Goal: Information Seeking & Learning: Learn about a topic

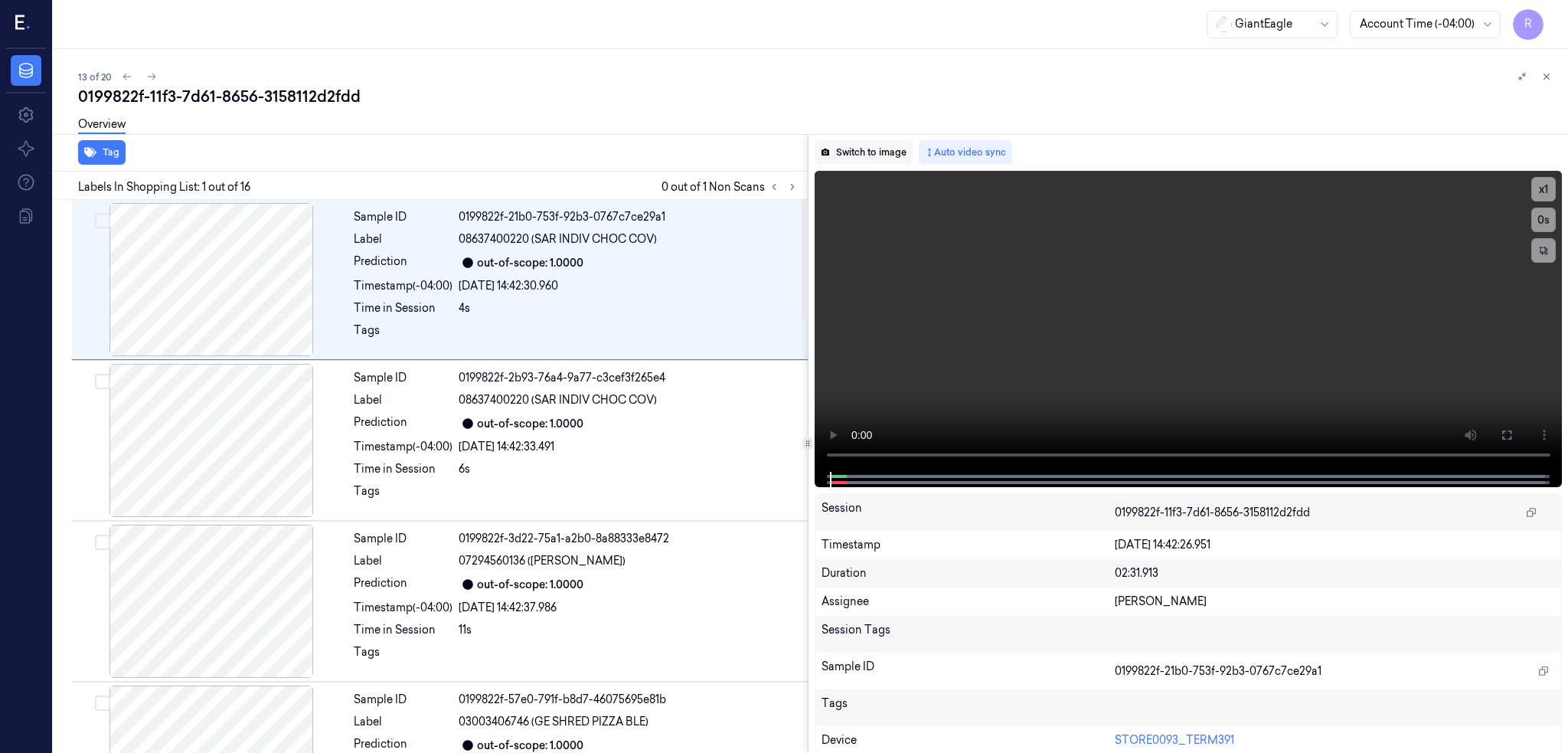
click at [877, 152] on button "Switch to image" at bounding box center [864, 153] width 98 height 25
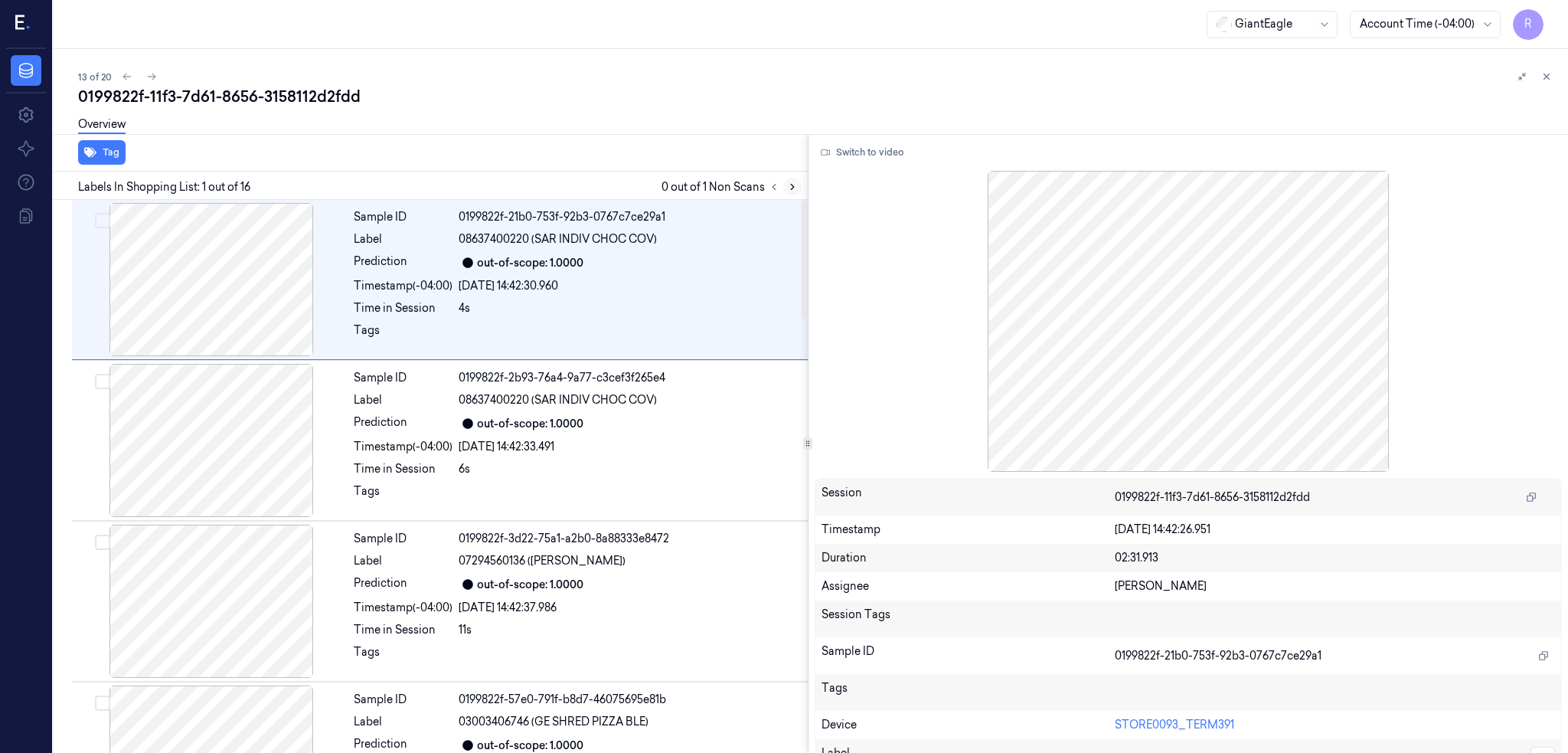
click at [802, 193] on button at bounding box center [792, 186] width 18 height 18
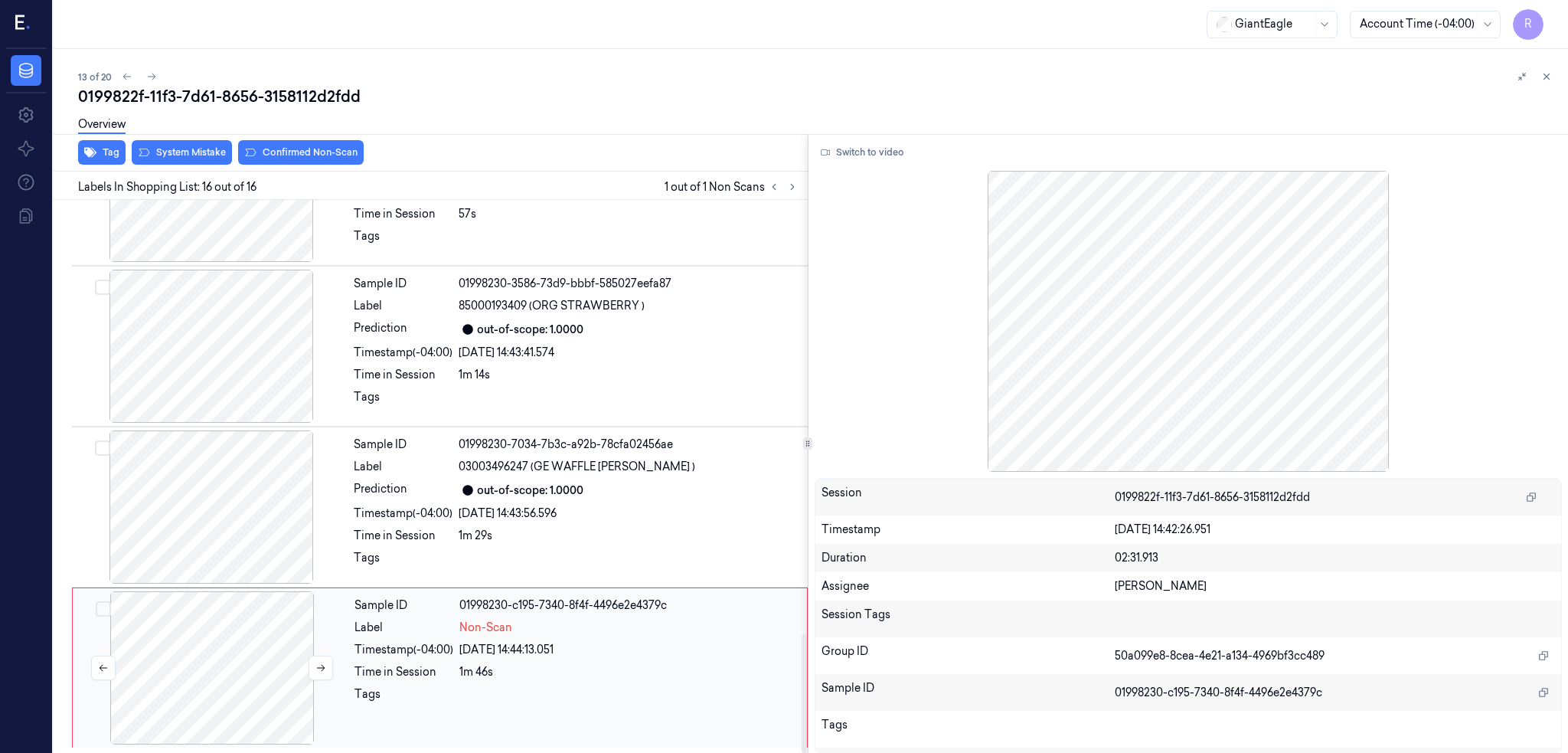
click at [245, 620] on div at bounding box center [212, 667] width 273 height 153
click at [224, 481] on div at bounding box center [211, 507] width 273 height 153
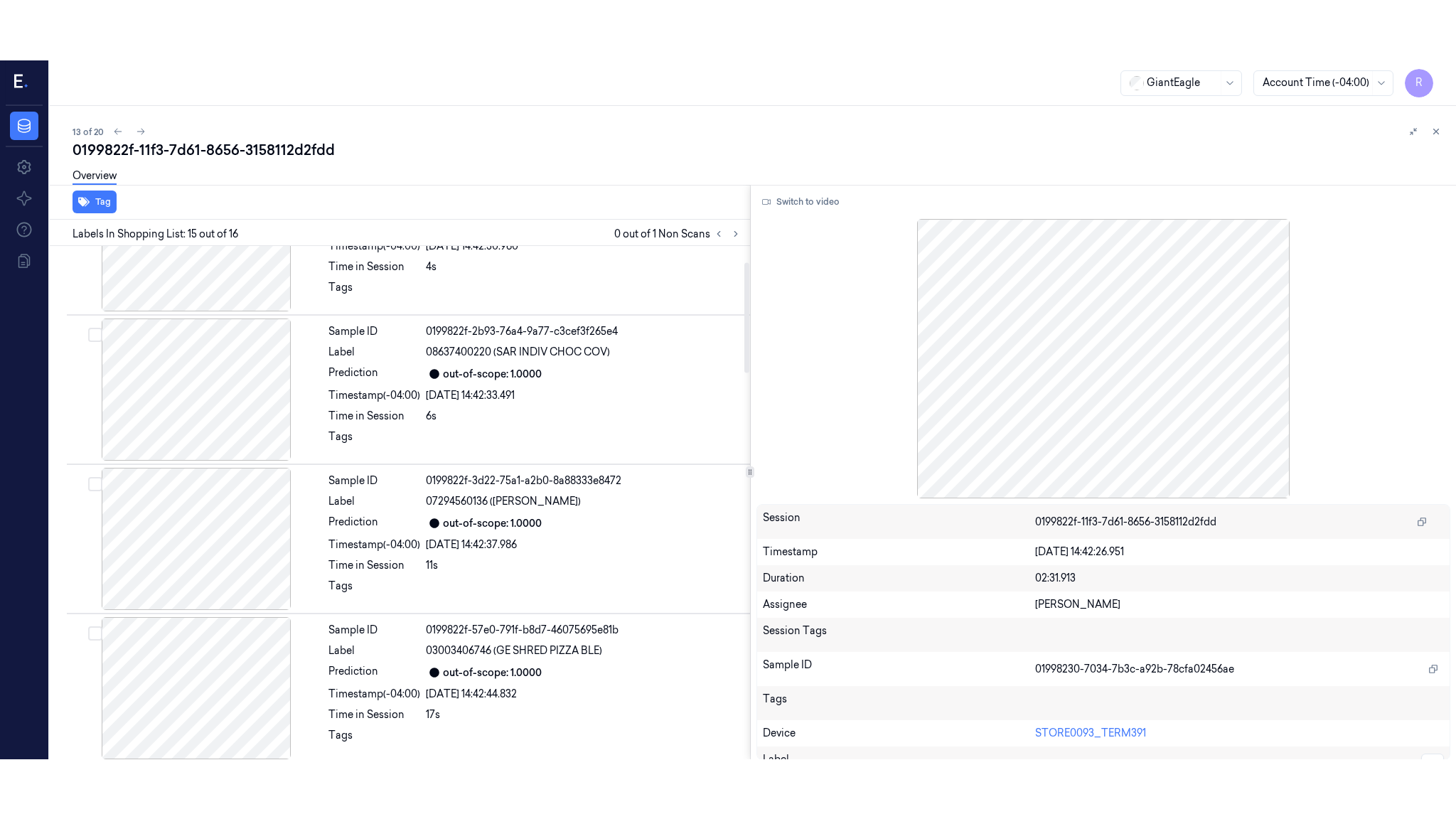
scroll to position [0, 0]
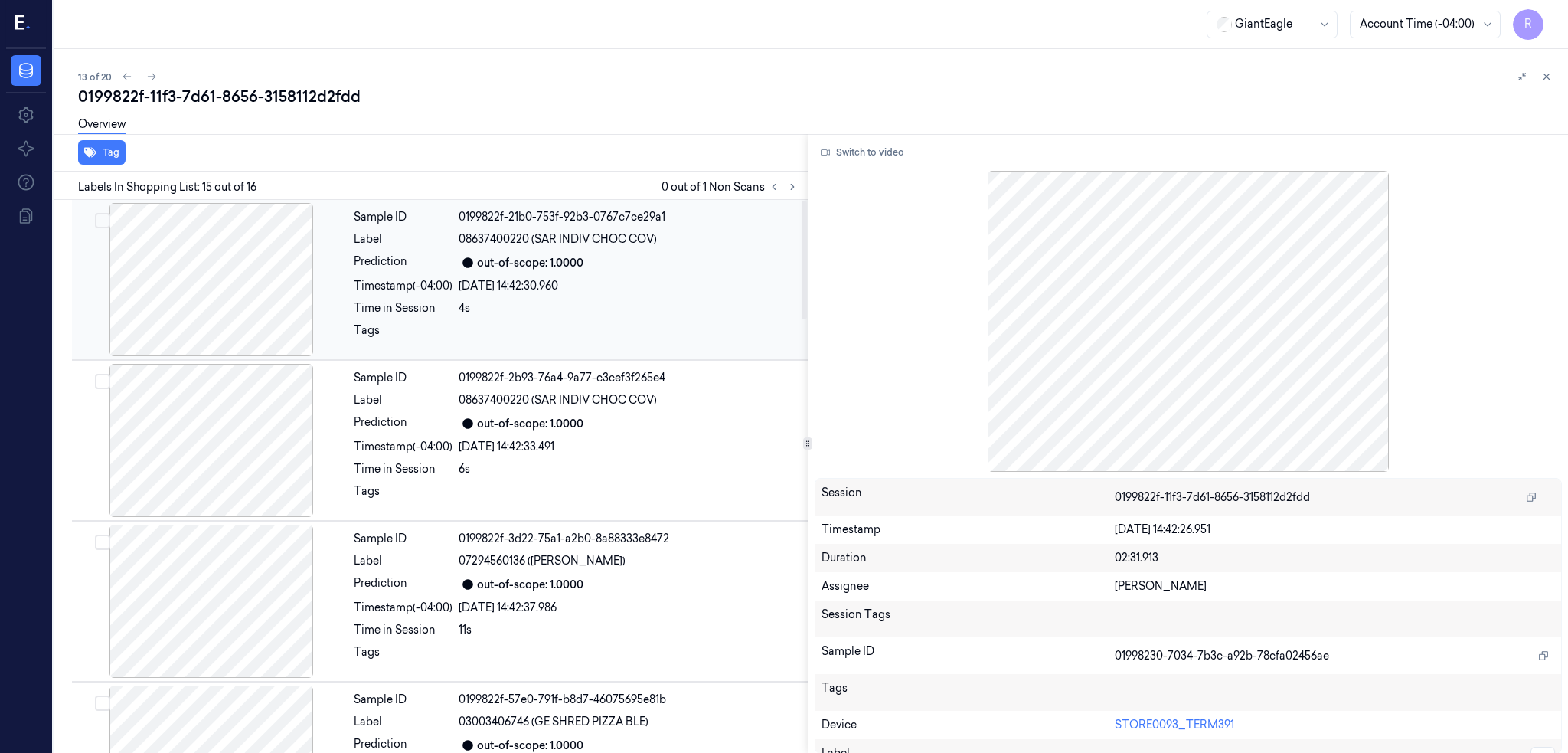
click at [255, 227] on div at bounding box center [211, 279] width 273 height 153
click at [903, 155] on button "Switch to video" at bounding box center [862, 153] width 96 height 25
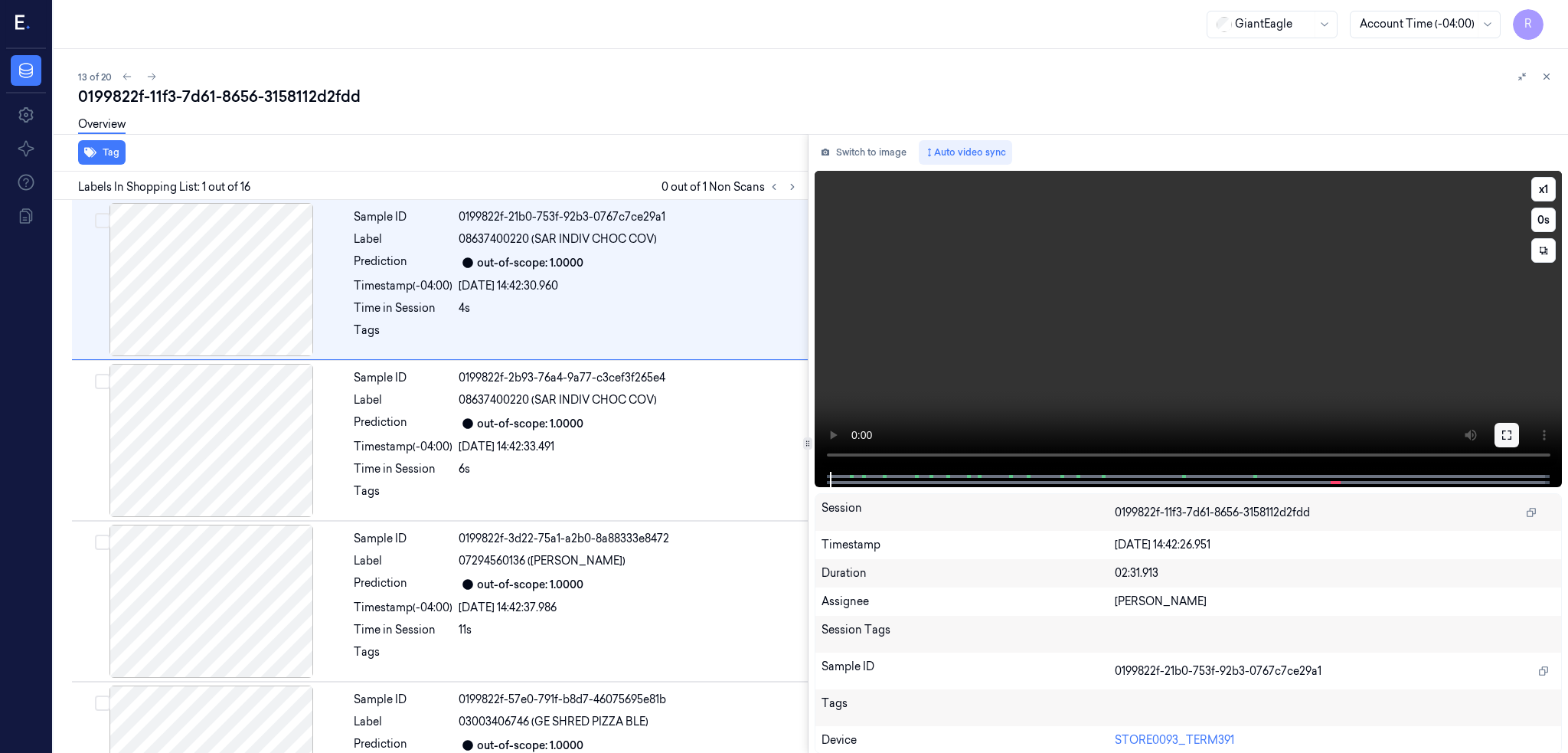
click at [1513, 429] on icon at bounding box center [1506, 434] width 12 height 12
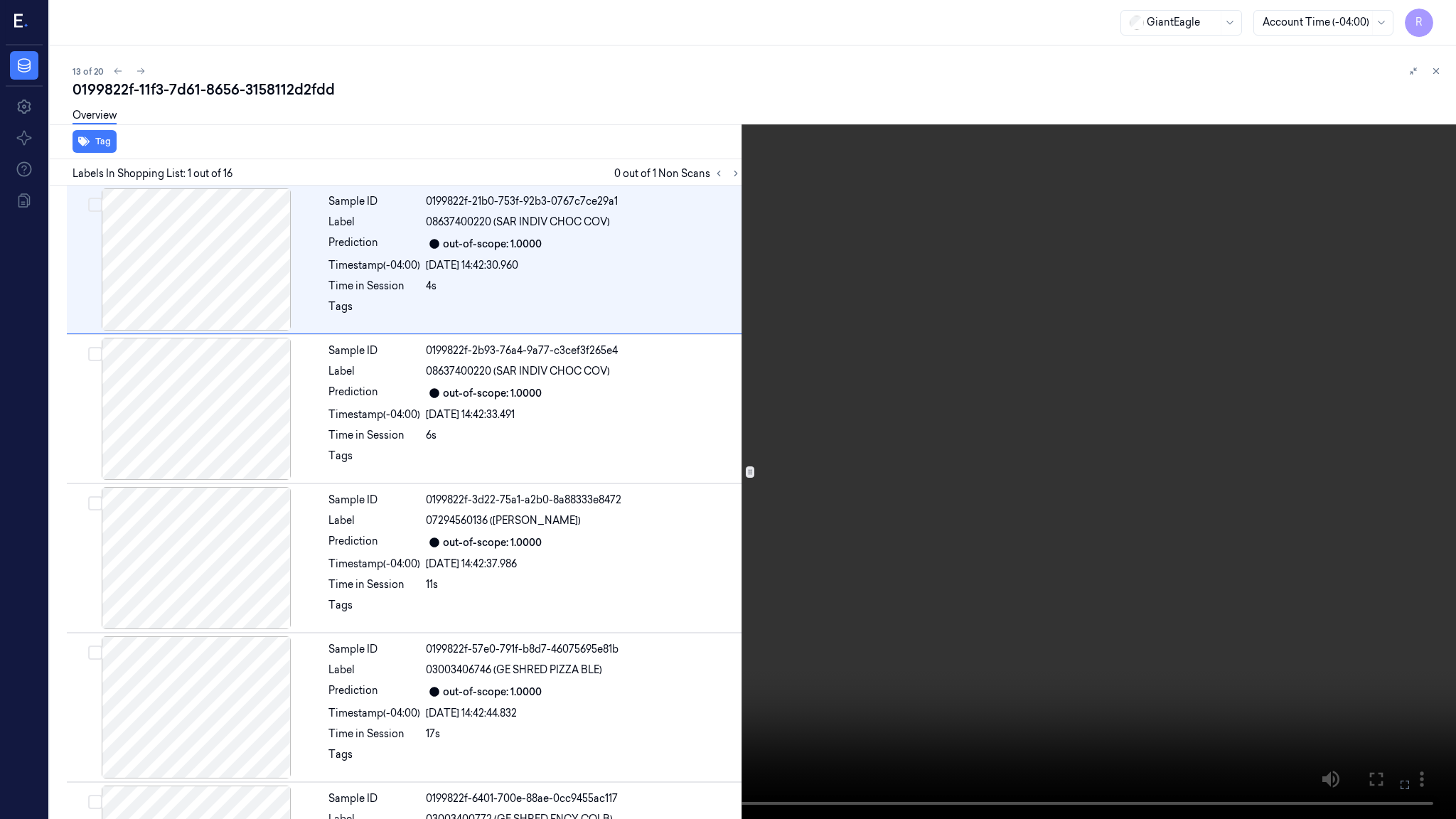
click at [790, 517] on video at bounding box center [728, 409] width 1456 height 819
drag, startPoint x: 1443, startPoint y: 21, endPoint x: 1438, endPoint y: 28, distance: 8.6
click at [1443, 21] on button "x 1" at bounding box center [1439, 17] width 23 height 23
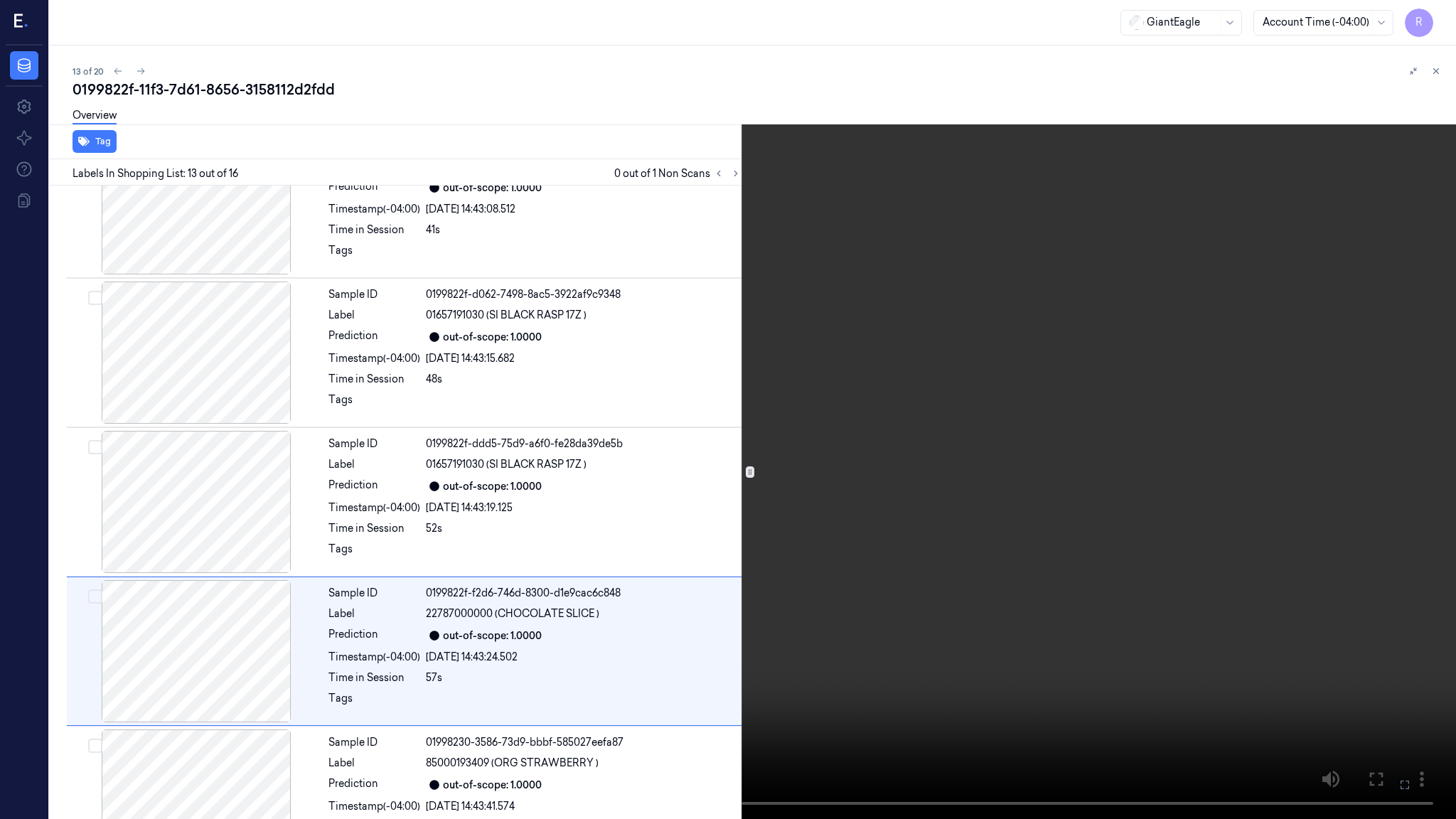
scroll to position [1549, 0]
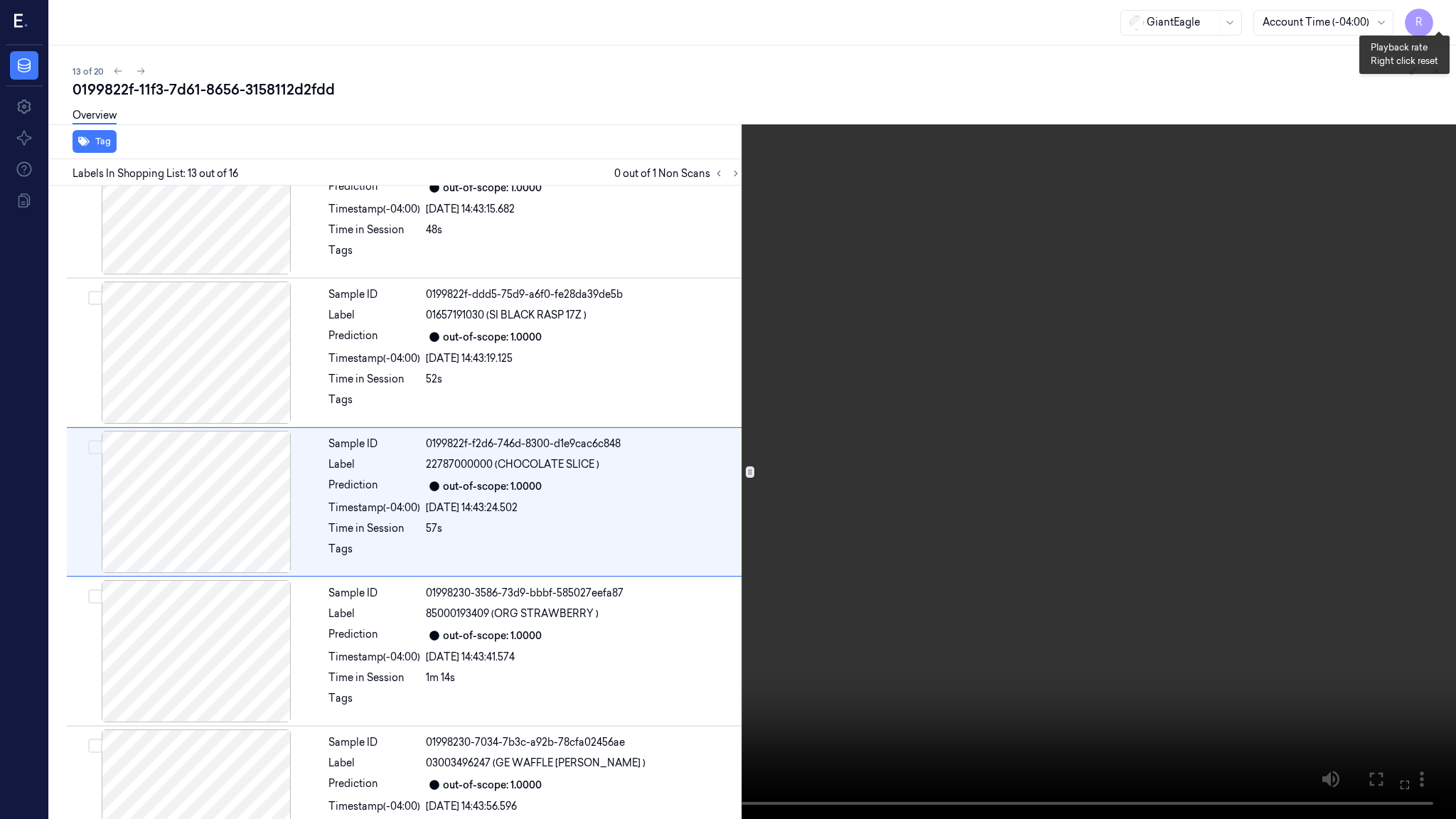
click at [1440, 14] on button "x 2" at bounding box center [1439, 17] width 23 height 23
click at [1436, 17] on button "x 4" at bounding box center [1439, 17] width 23 height 23
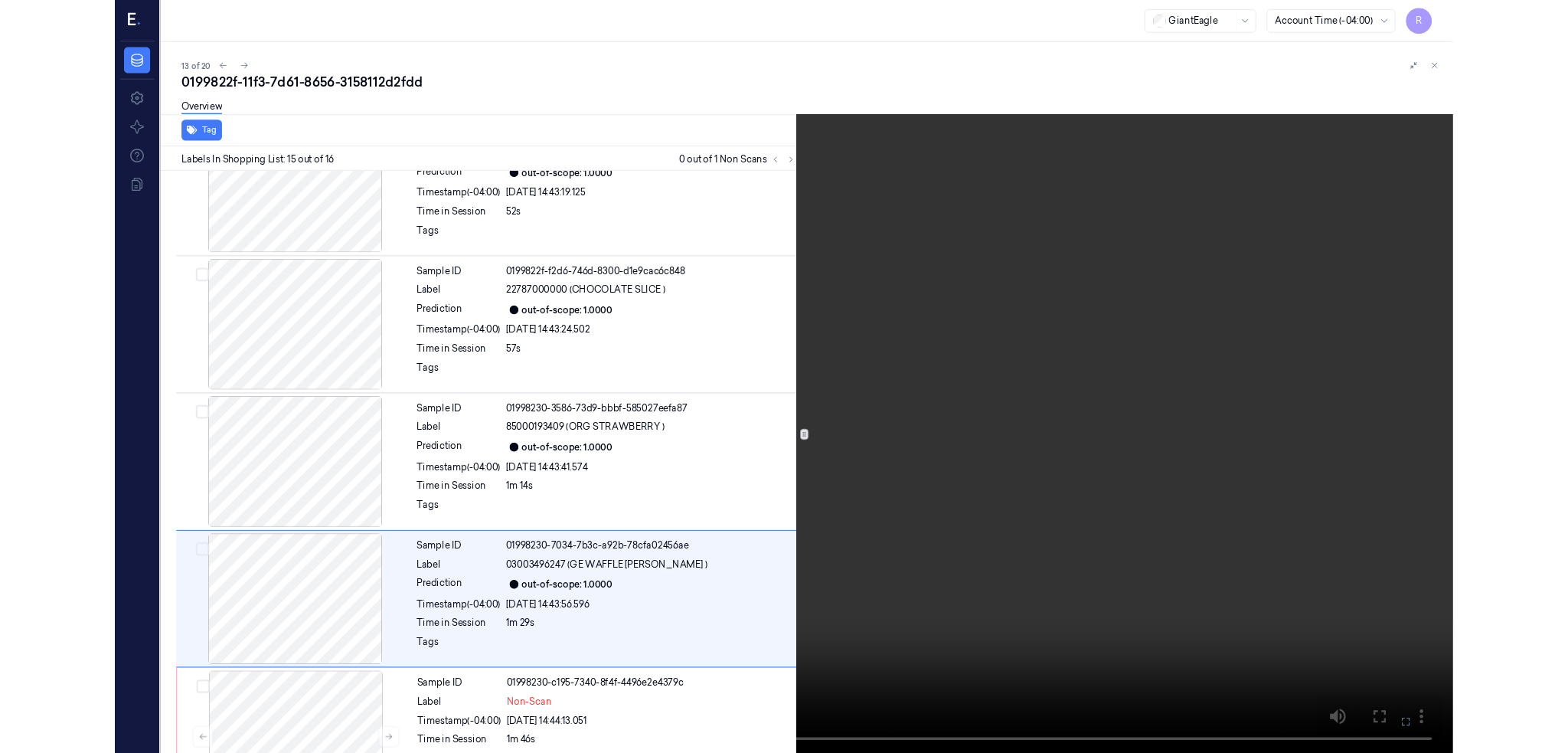
scroll to position [1895, 0]
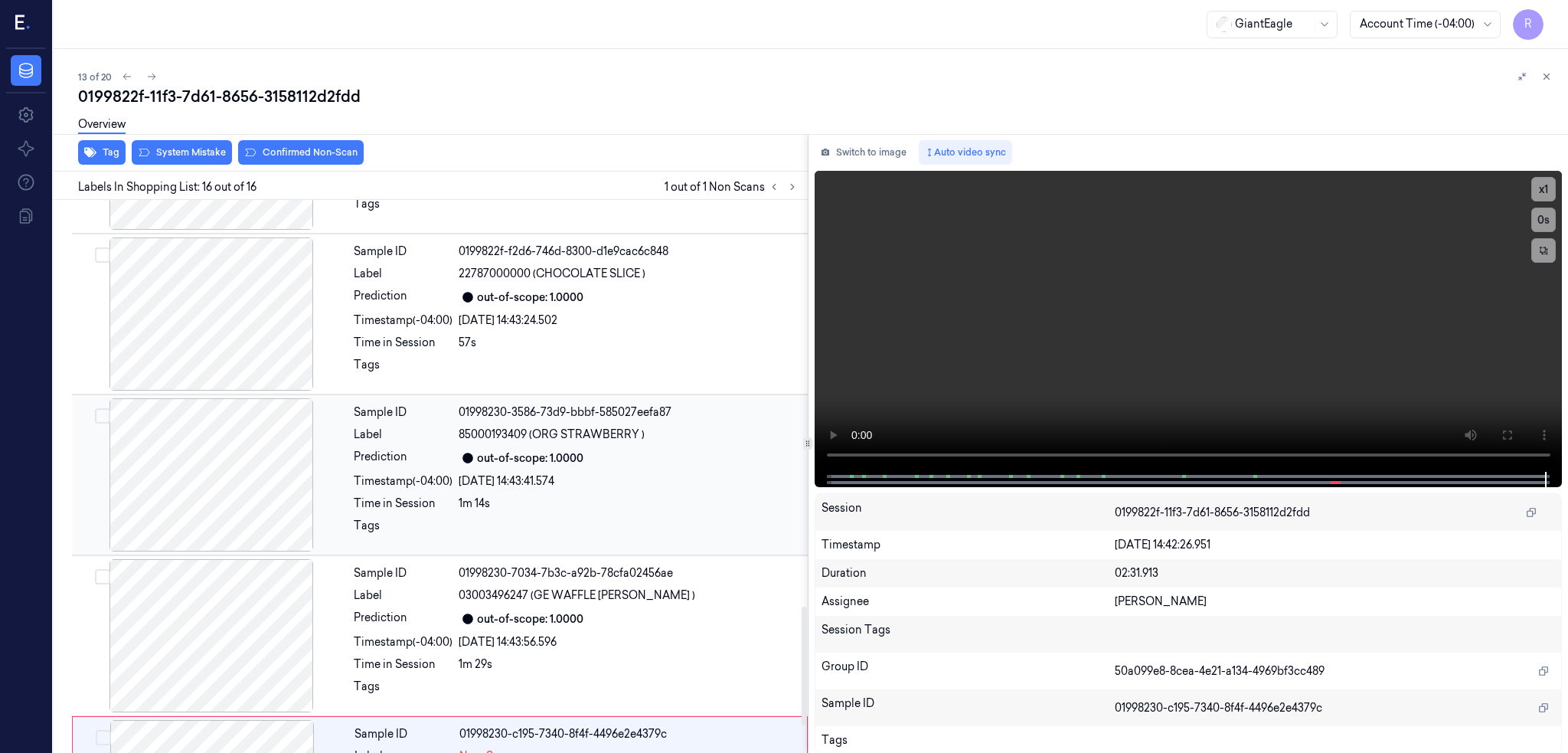
click at [258, 466] on div at bounding box center [211, 474] width 273 height 153
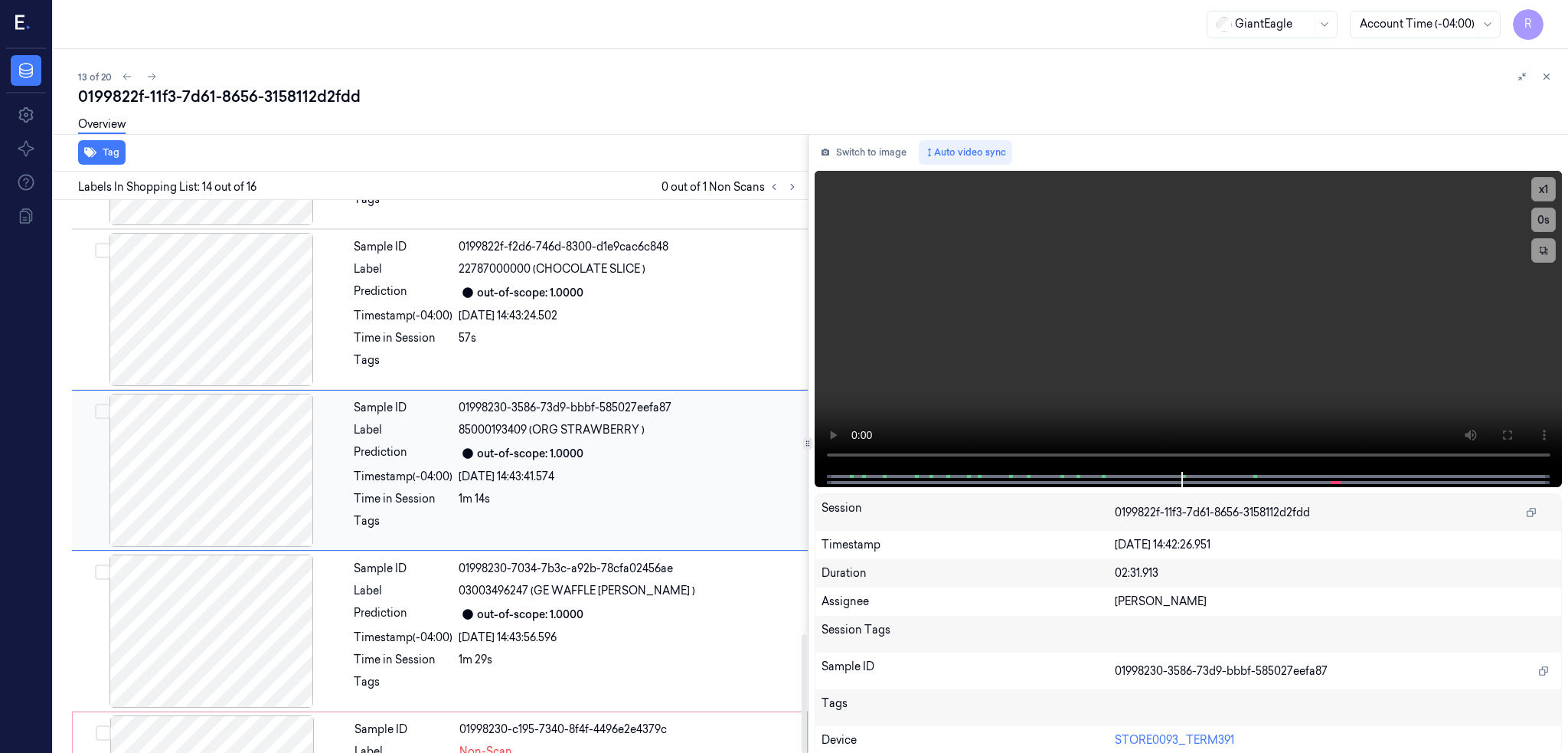
scroll to position [2025, 0]
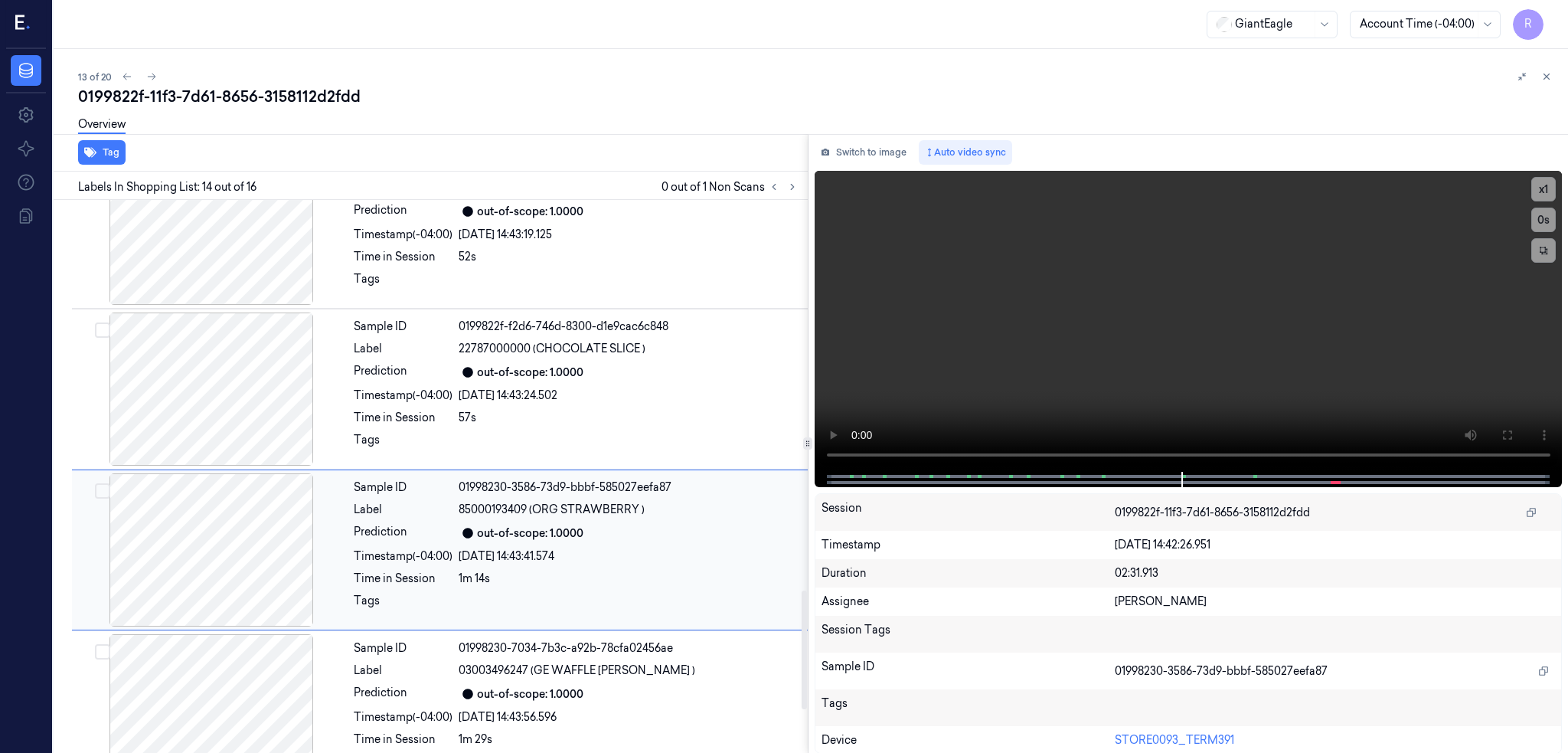
click at [250, 533] on div at bounding box center [211, 549] width 273 height 153
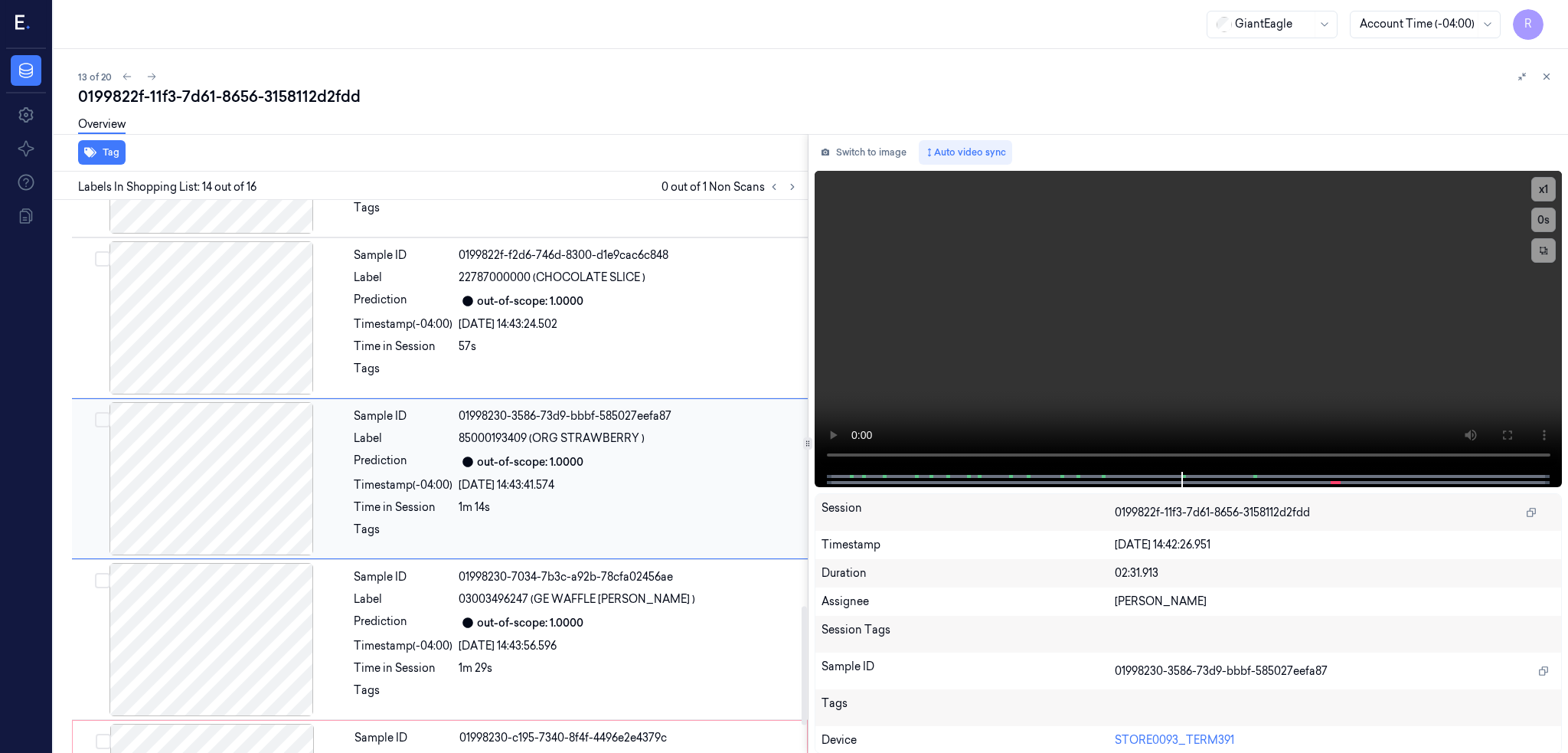
scroll to position [1894, 0]
click at [227, 470] on div at bounding box center [211, 476] width 273 height 153
click at [861, 145] on button "Switch to image" at bounding box center [864, 153] width 98 height 25
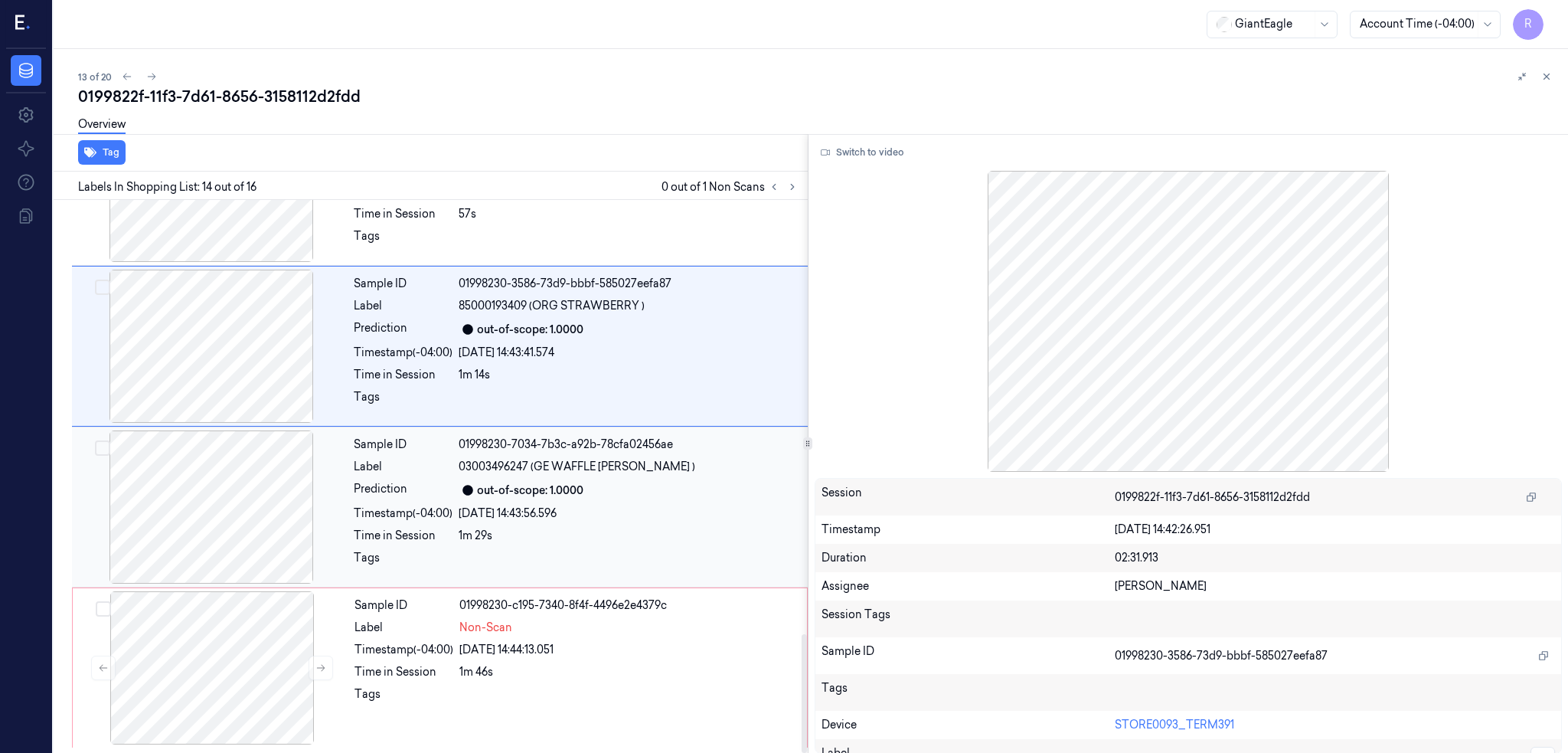
click at [218, 503] on div at bounding box center [211, 507] width 273 height 153
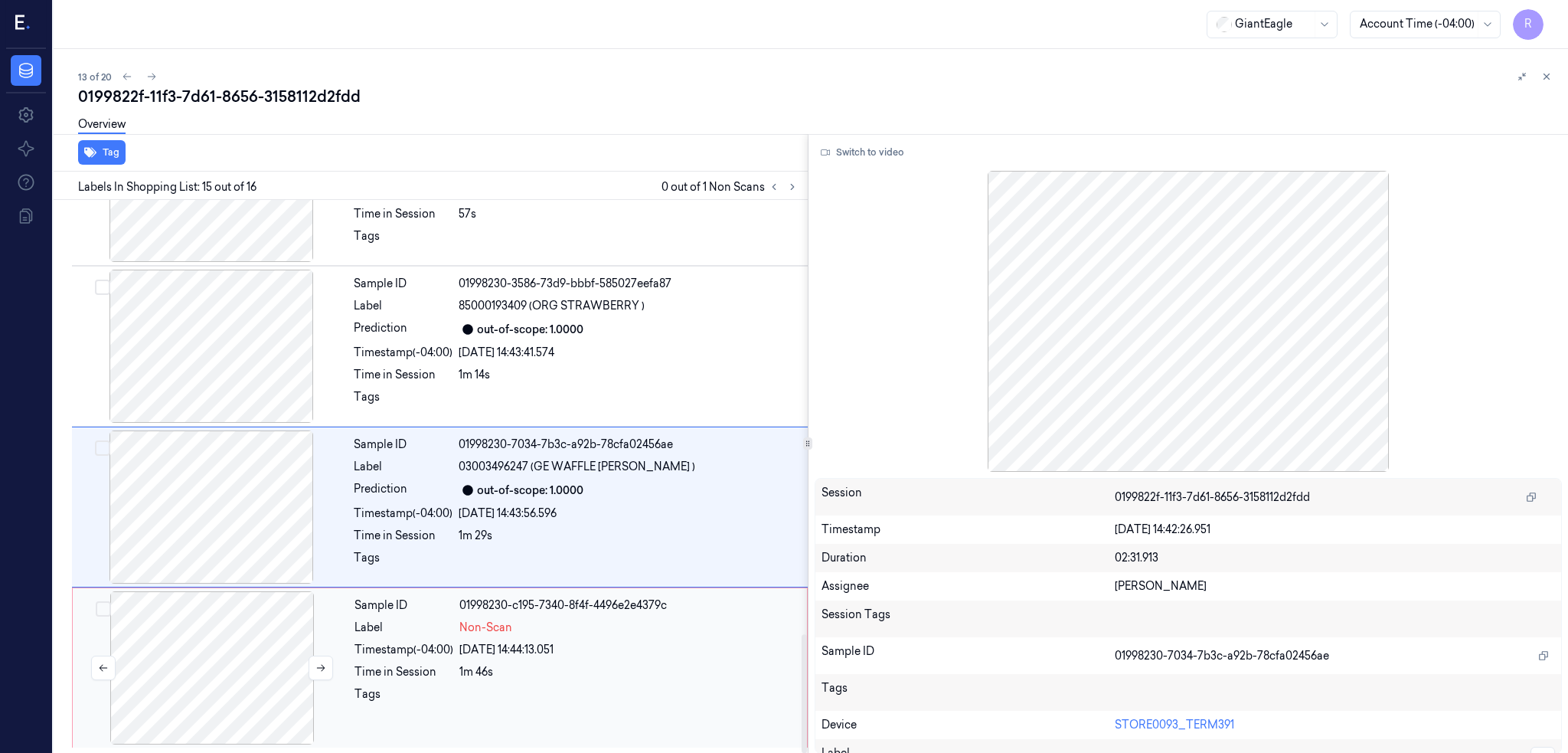
click at [214, 638] on div at bounding box center [212, 667] width 273 height 153
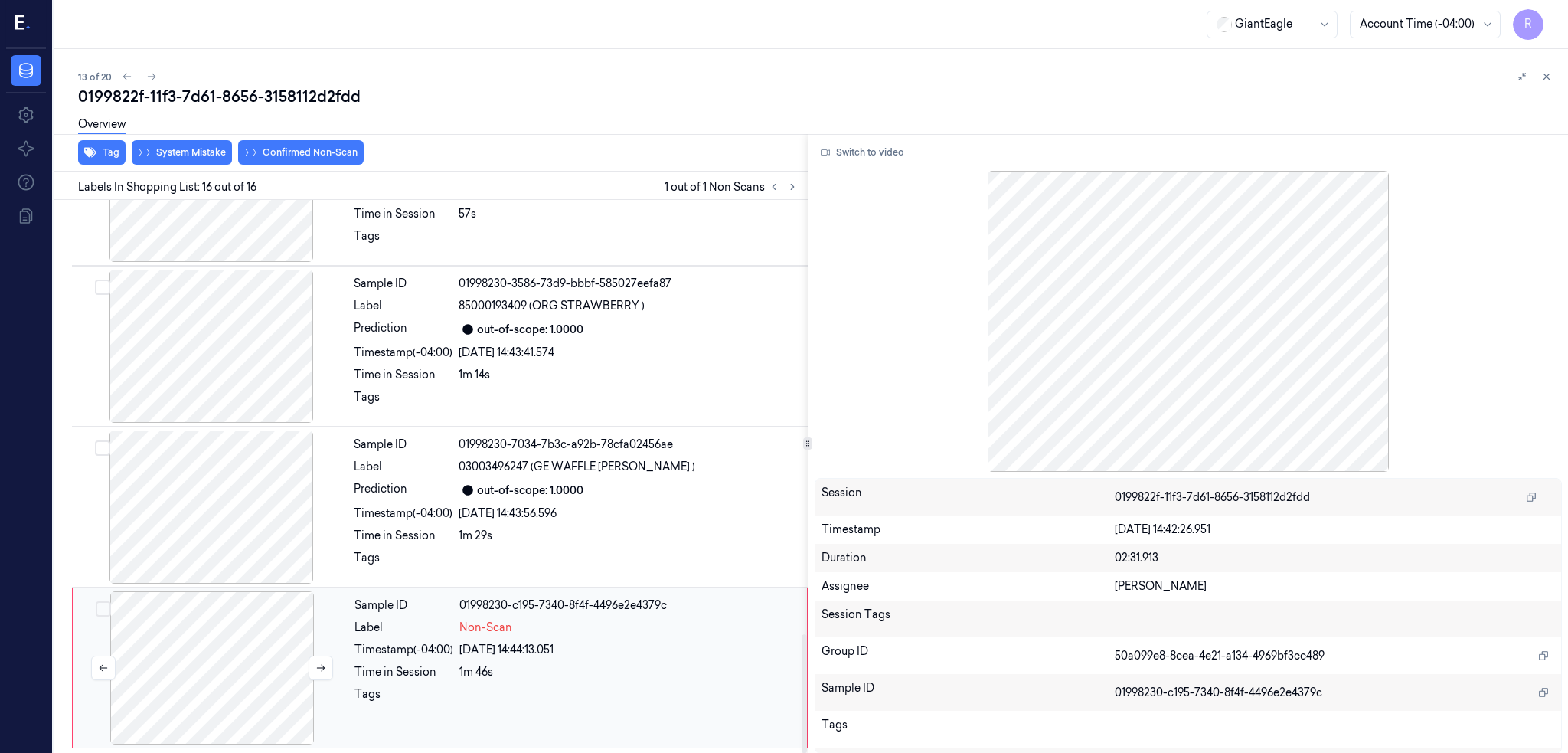
click at [210, 641] on div at bounding box center [212, 667] width 273 height 153
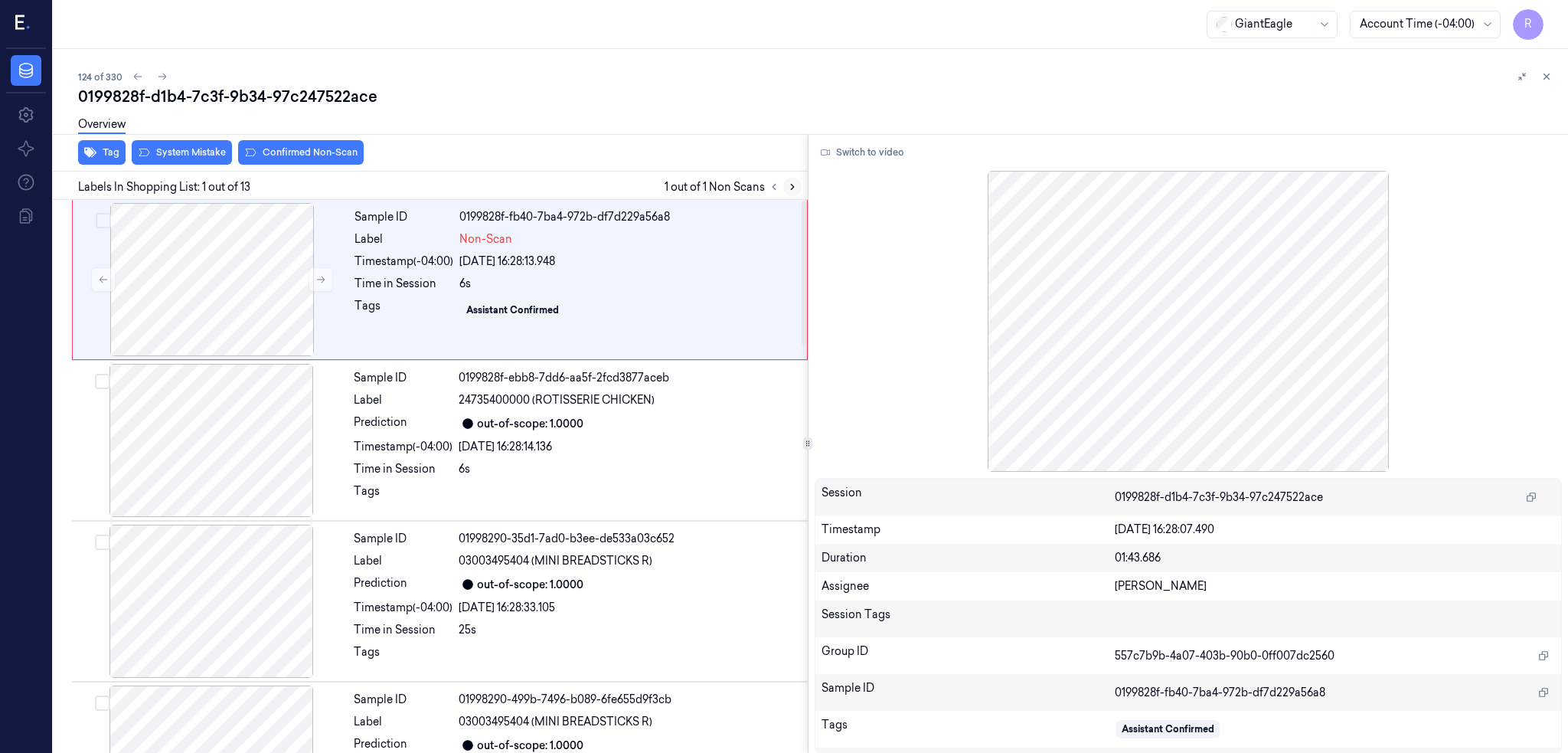
click at [798, 181] on icon at bounding box center [792, 186] width 10 height 10
click at [218, 317] on div at bounding box center [212, 279] width 273 height 153
click at [871, 157] on button "Switch to video" at bounding box center [862, 153] width 96 height 25
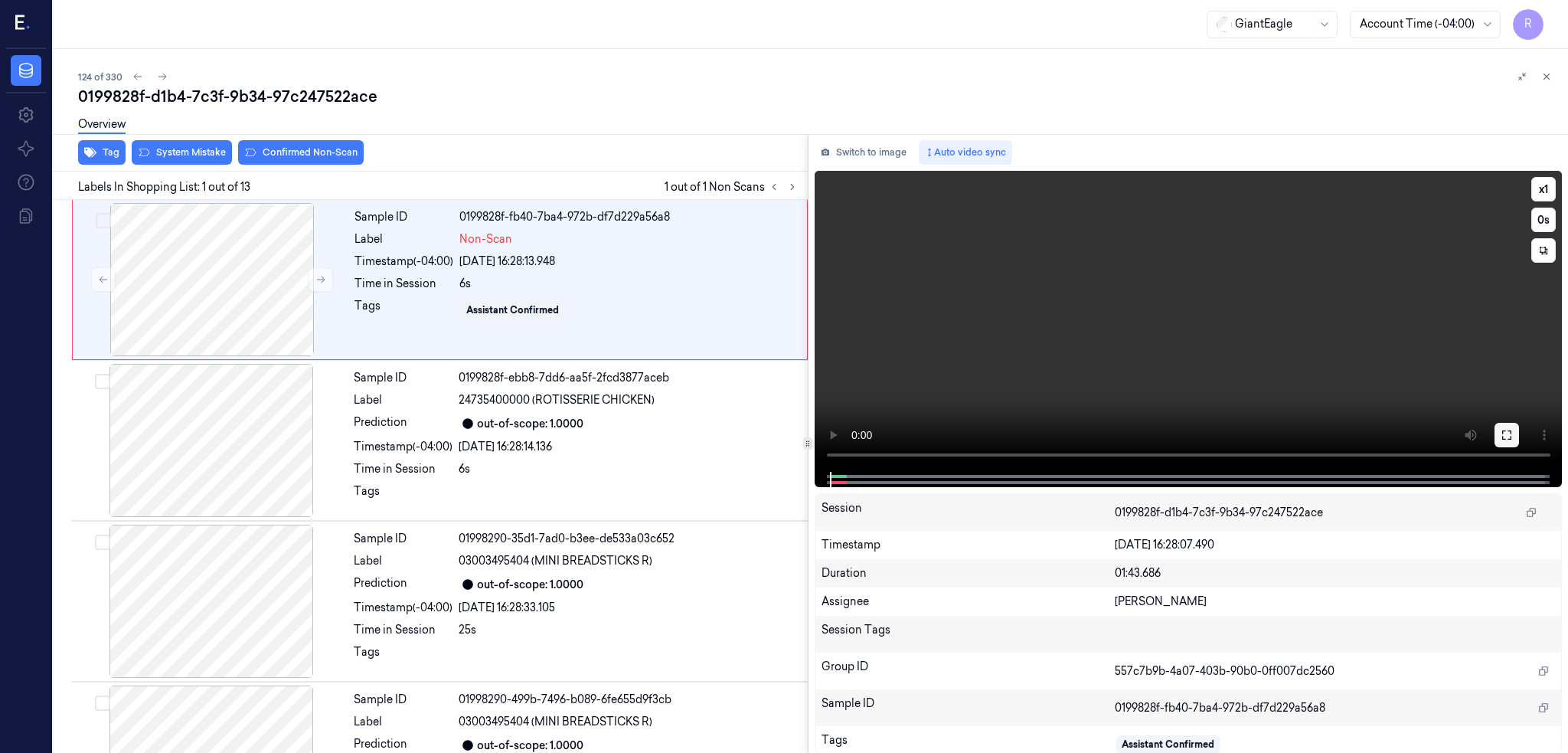
click at [1519, 433] on button at bounding box center [1507, 435] width 25 height 25
click at [230, 196] on div "Labels In Shopping List: 1 out of 13 1 out of 1 Non Scans" at bounding box center [427, 185] width 760 height 28
click at [1513, 433] on icon at bounding box center [1506, 434] width 12 height 12
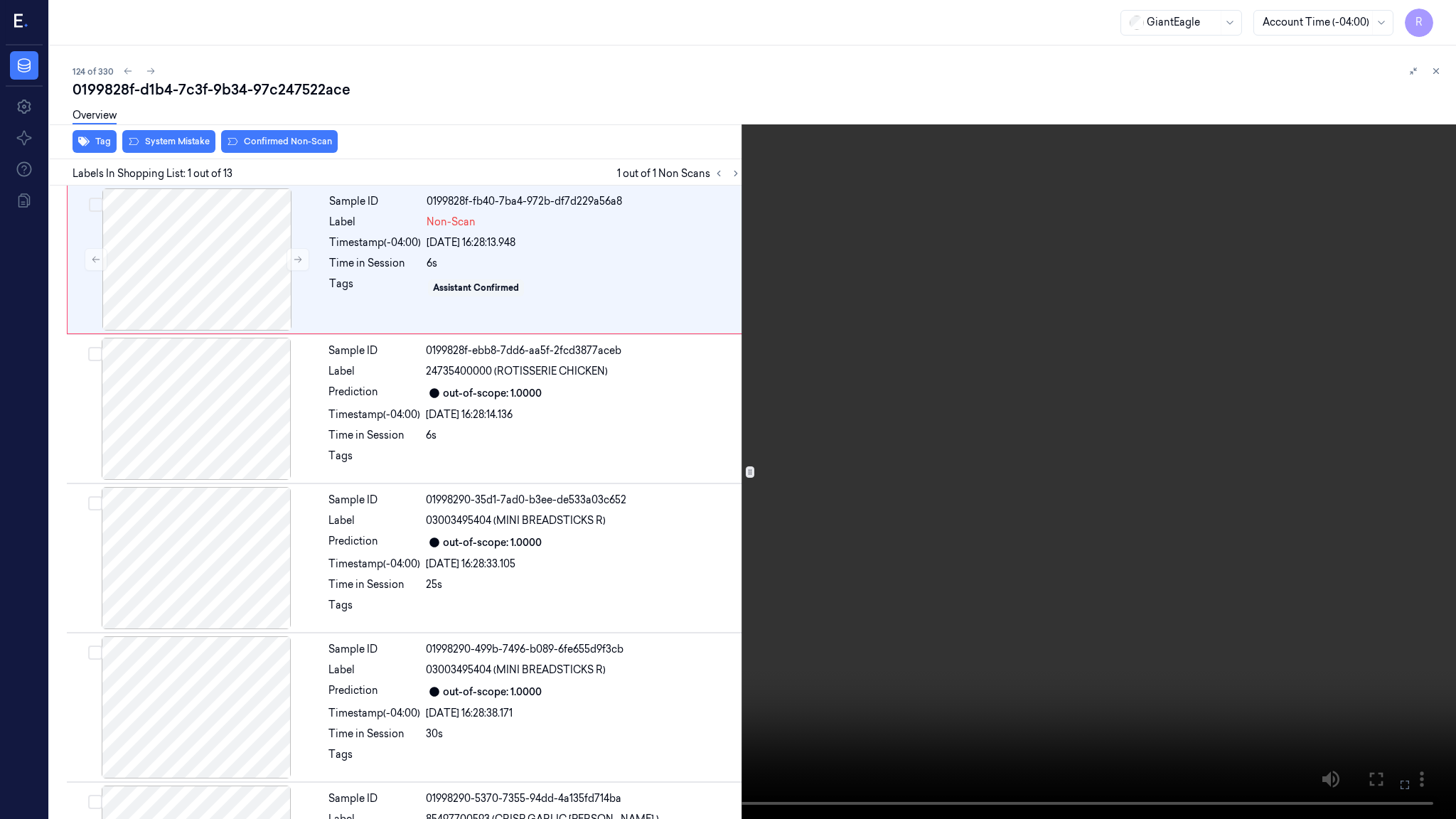
click at [763, 520] on video at bounding box center [728, 409] width 1456 height 819
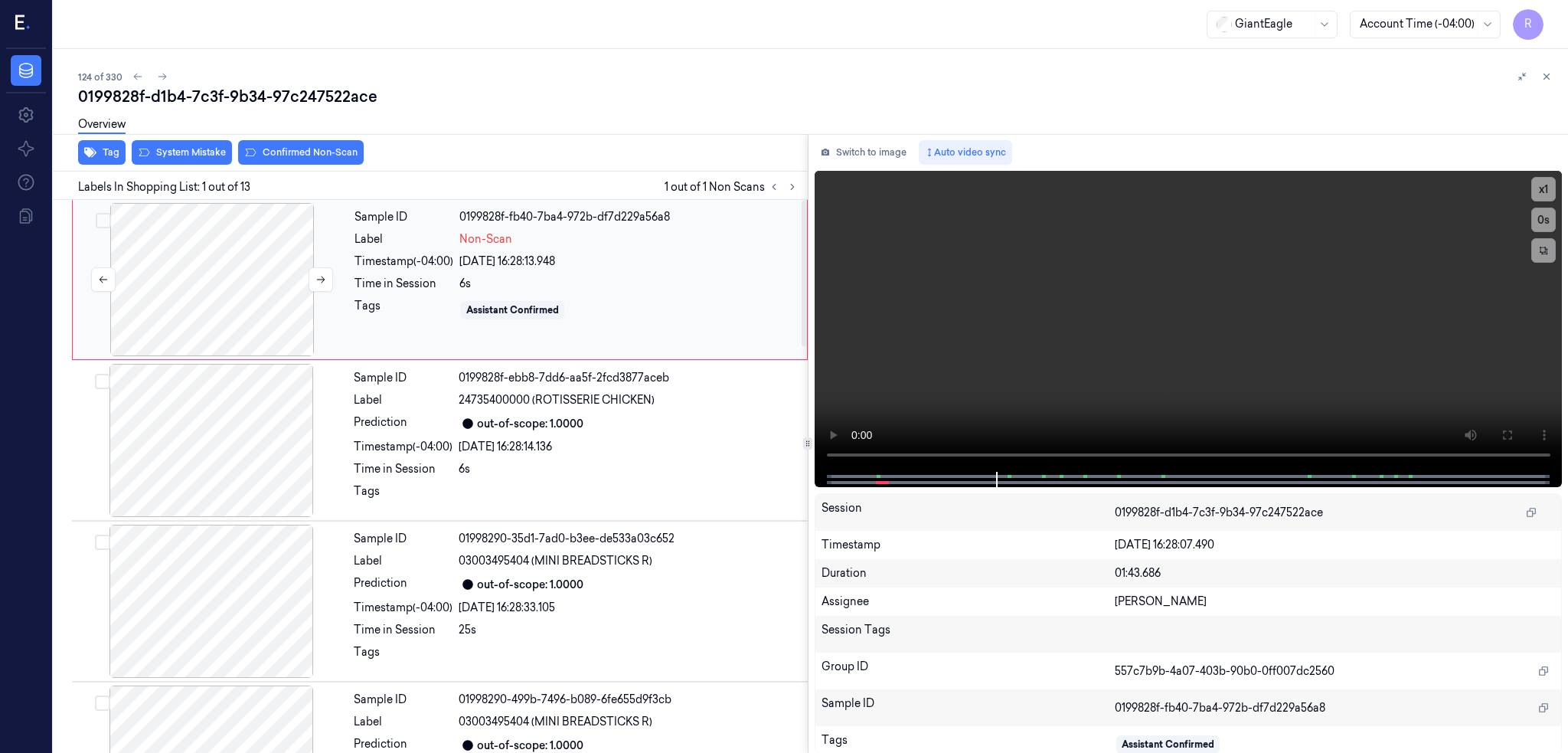
click at [251, 242] on div at bounding box center [212, 279] width 273 height 153
click at [230, 303] on div at bounding box center [212, 279] width 273 height 153
click at [320, 276] on icon at bounding box center [320, 279] width 10 height 10
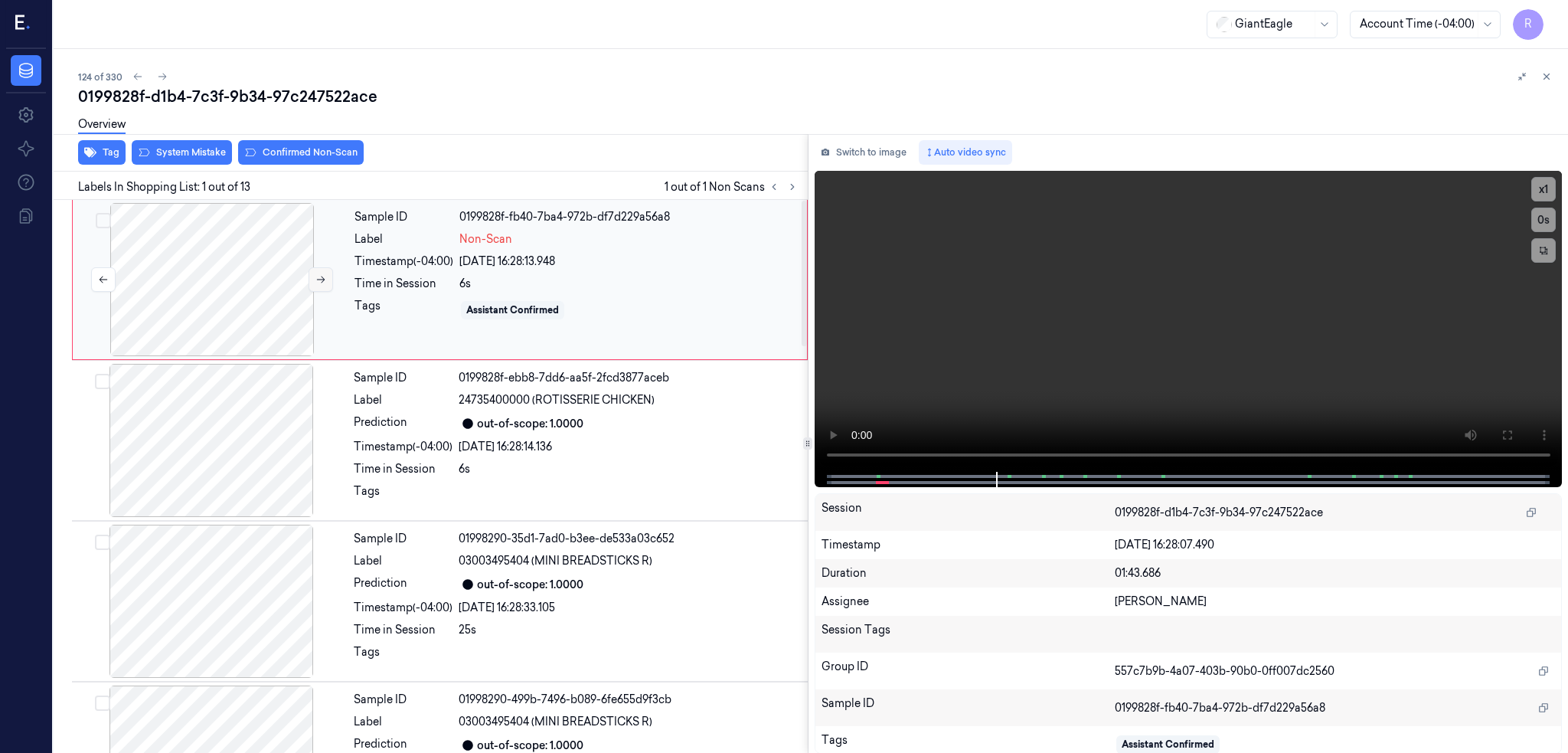
click at [320, 276] on icon at bounding box center [320, 279] width 10 height 10
click at [236, 317] on div at bounding box center [212, 279] width 273 height 153
click at [1513, 435] on icon at bounding box center [1506, 434] width 12 height 12
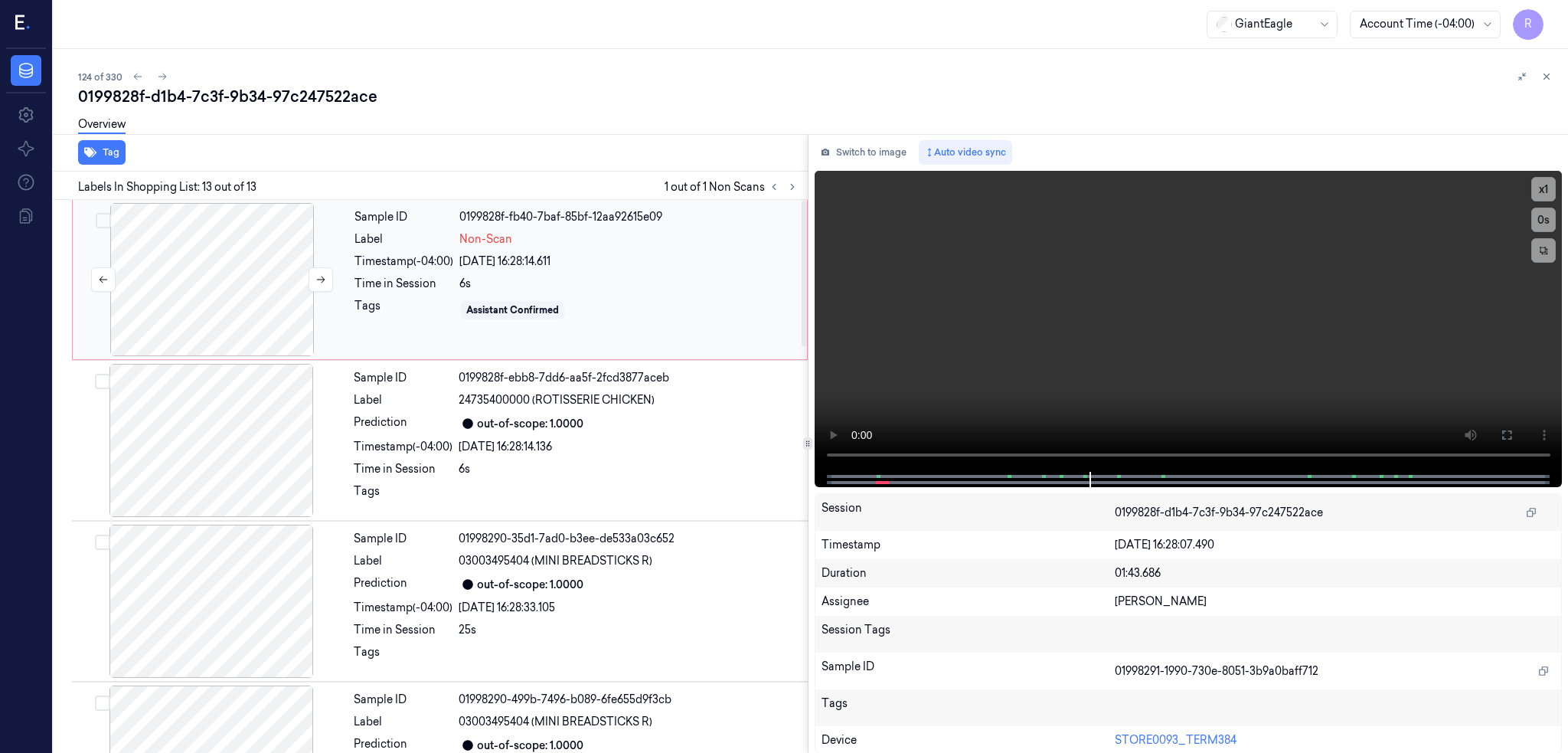
click at [208, 279] on div at bounding box center [212, 279] width 273 height 153
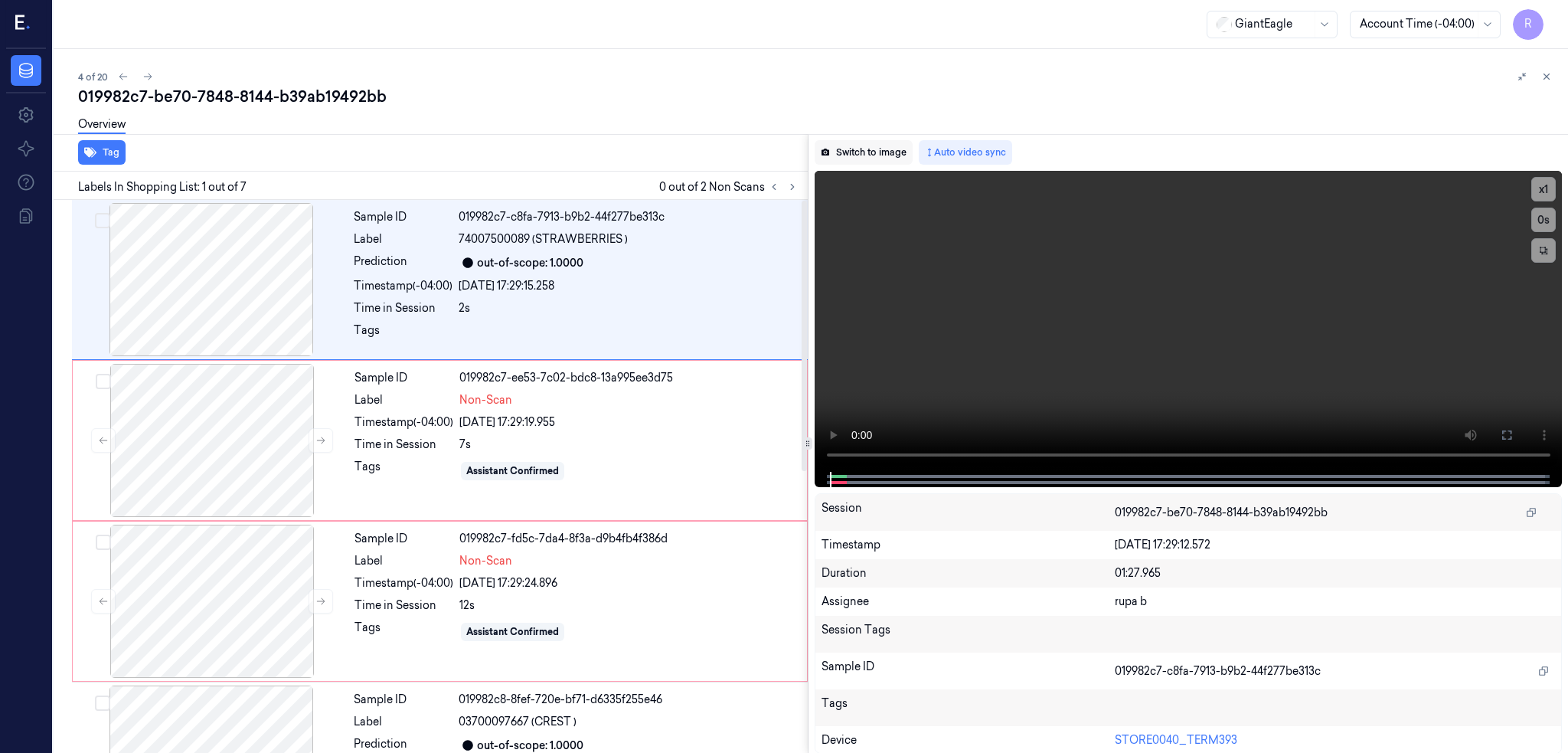
click at [911, 153] on button "Switch to image" at bounding box center [864, 153] width 98 height 25
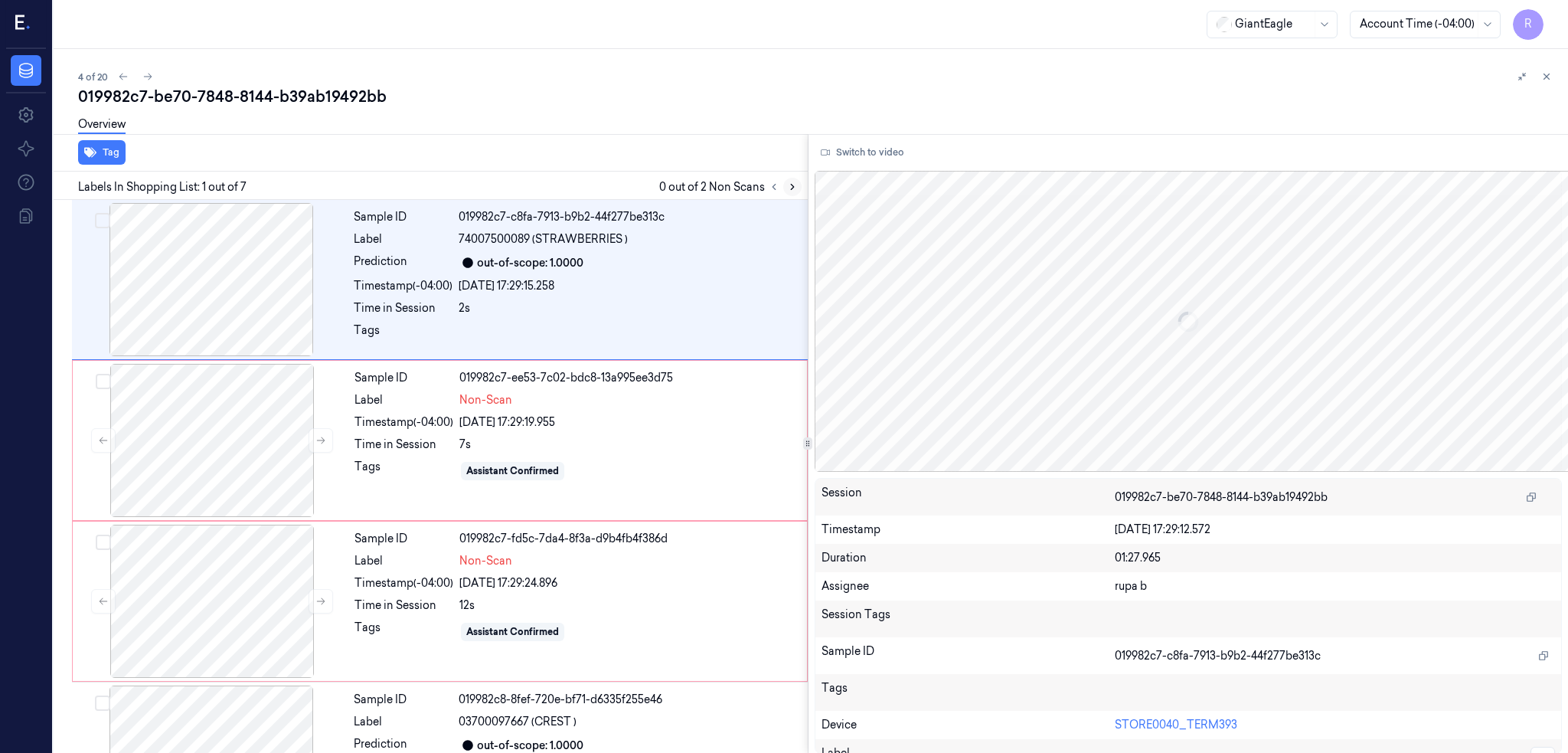
click at [802, 186] on button at bounding box center [792, 186] width 18 height 18
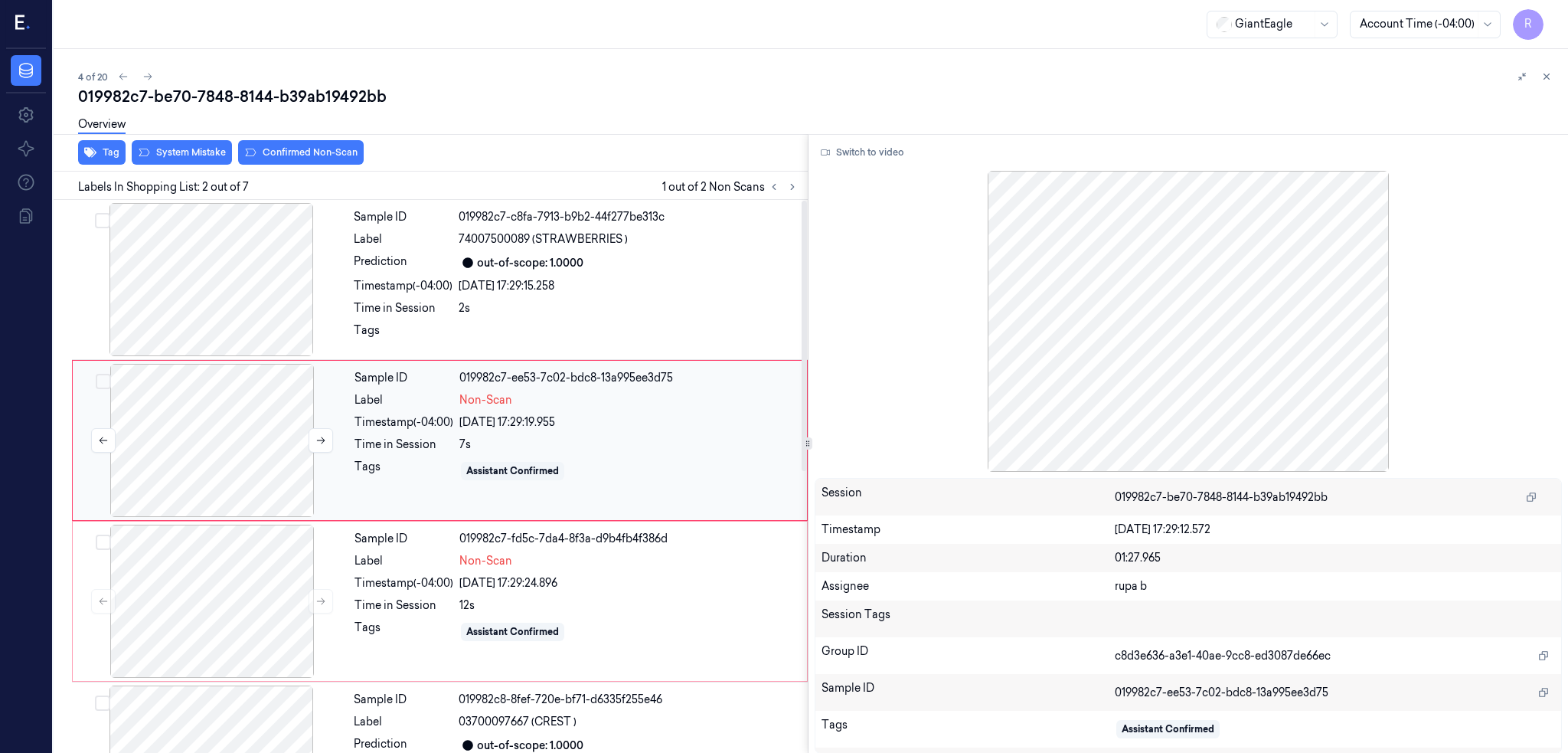
click at [248, 458] on div at bounding box center [212, 440] width 273 height 153
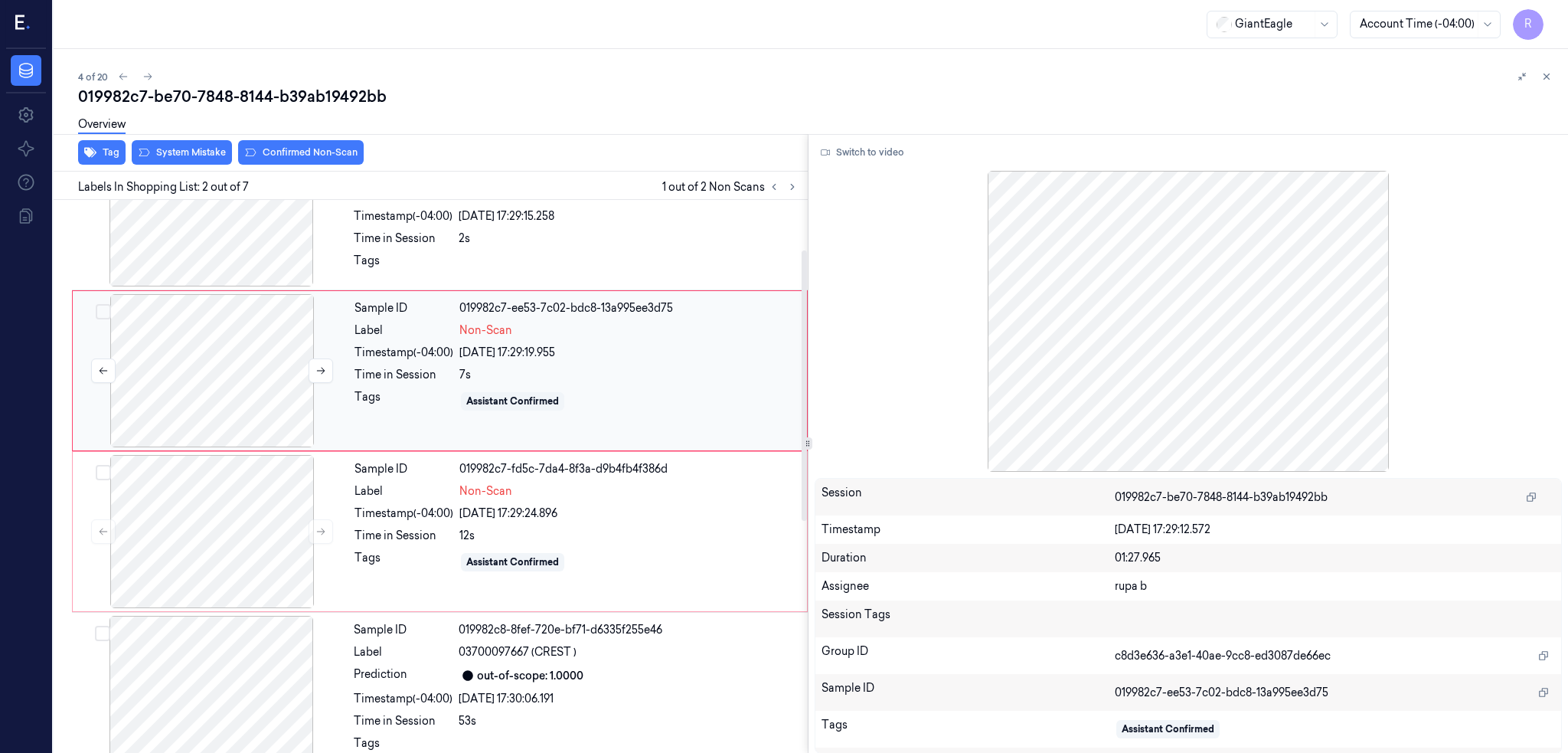
scroll to position [102, 0]
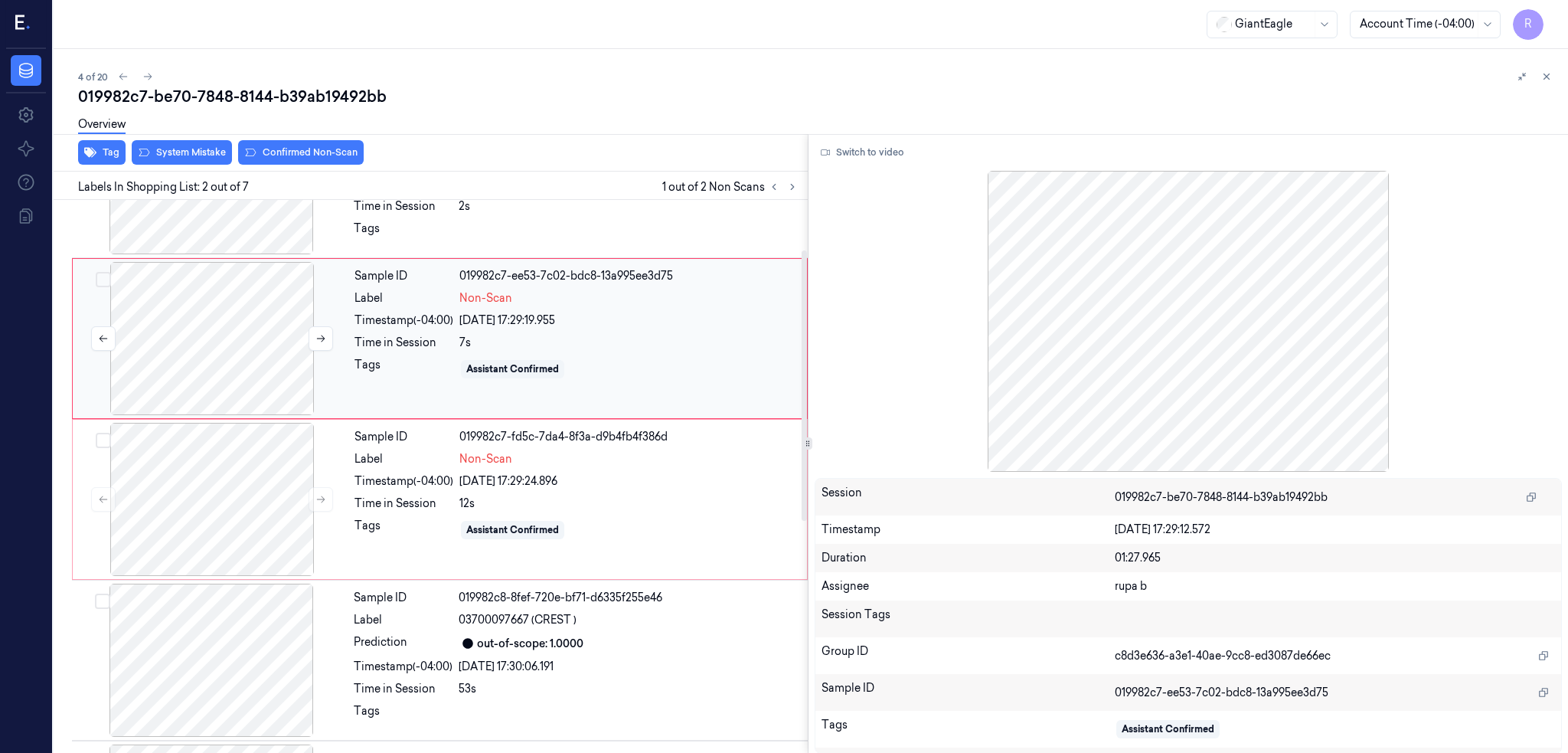
click at [260, 371] on div at bounding box center [212, 338] width 273 height 153
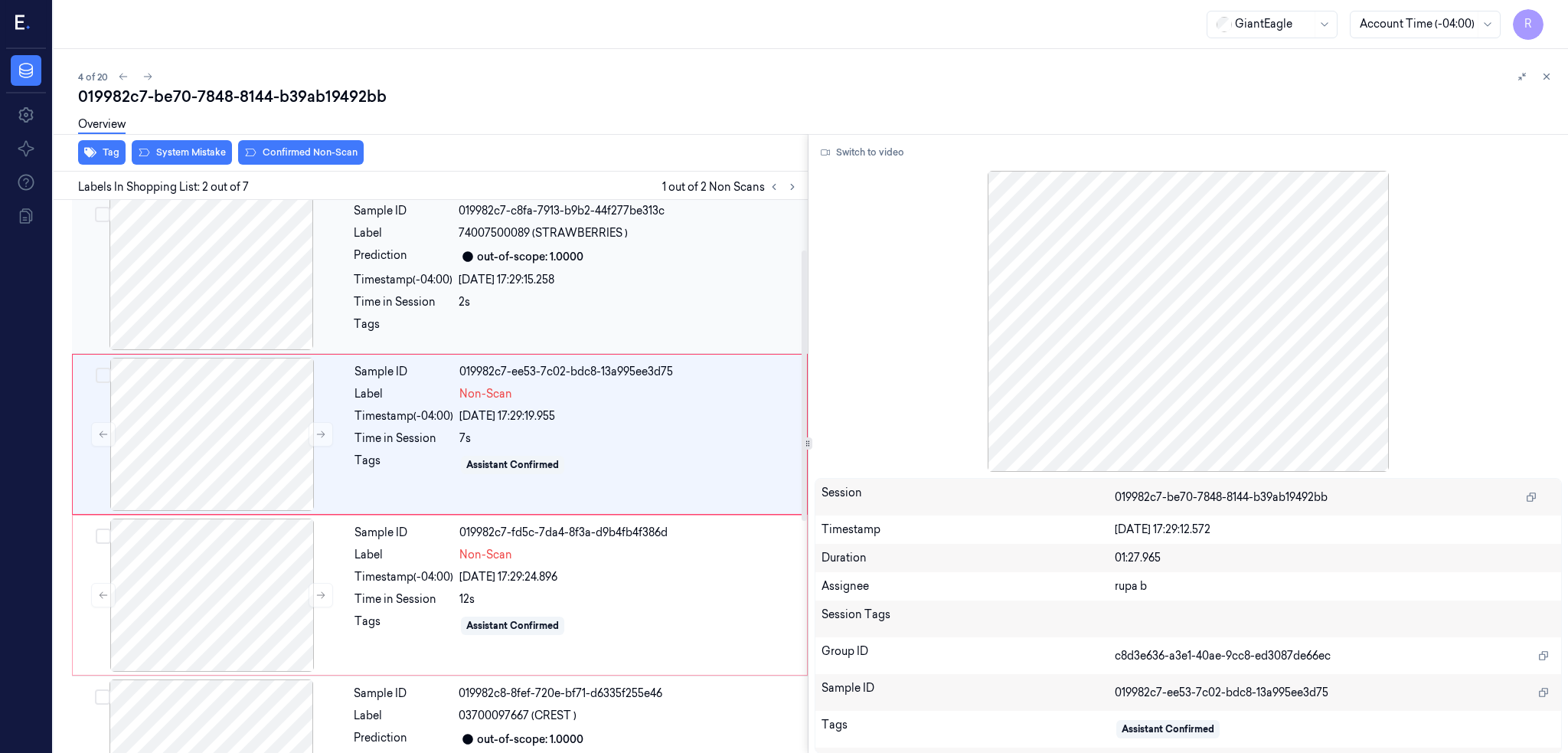
scroll to position [0, 0]
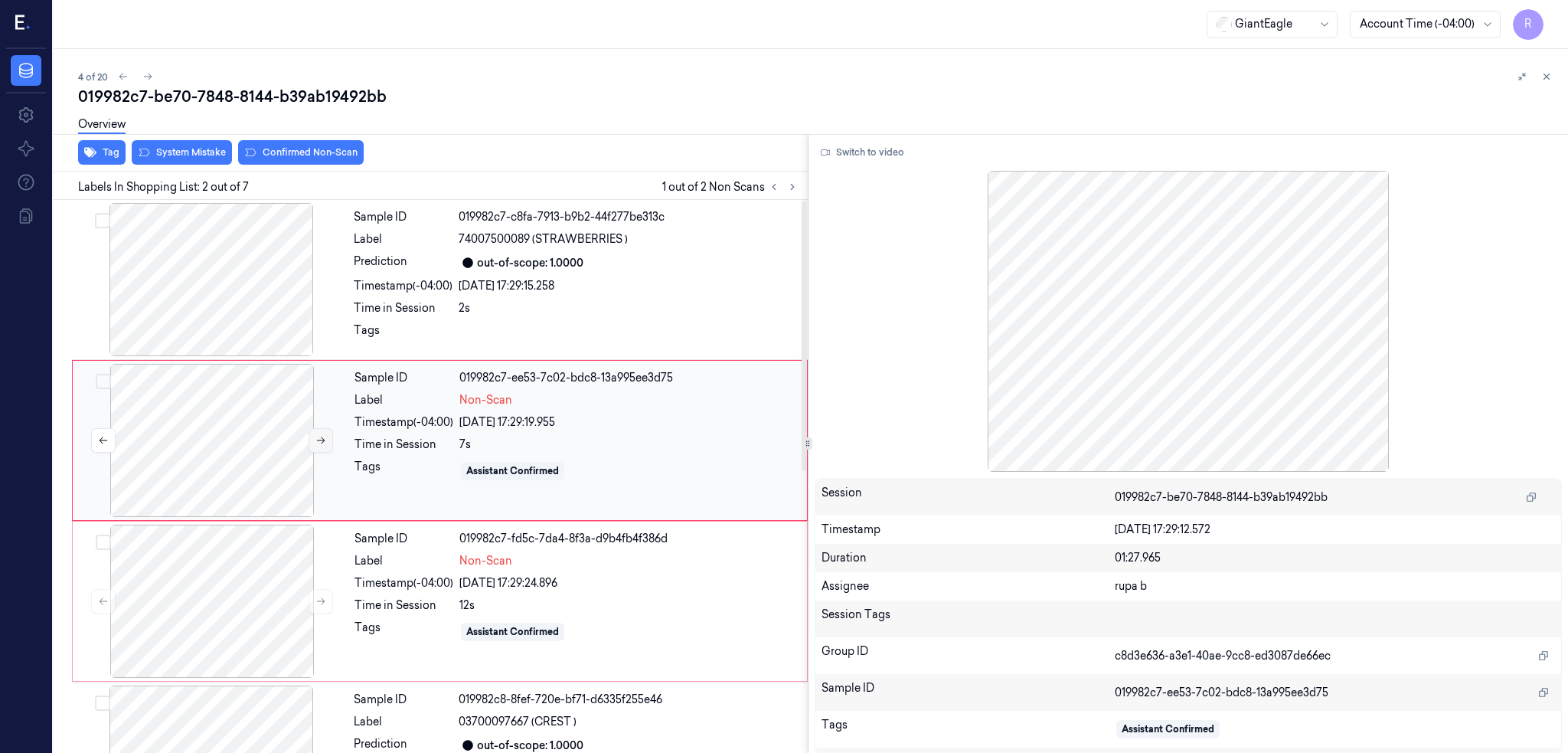
click at [320, 430] on button at bounding box center [320, 440] width 25 height 25
click at [209, 588] on div at bounding box center [212, 600] width 273 height 153
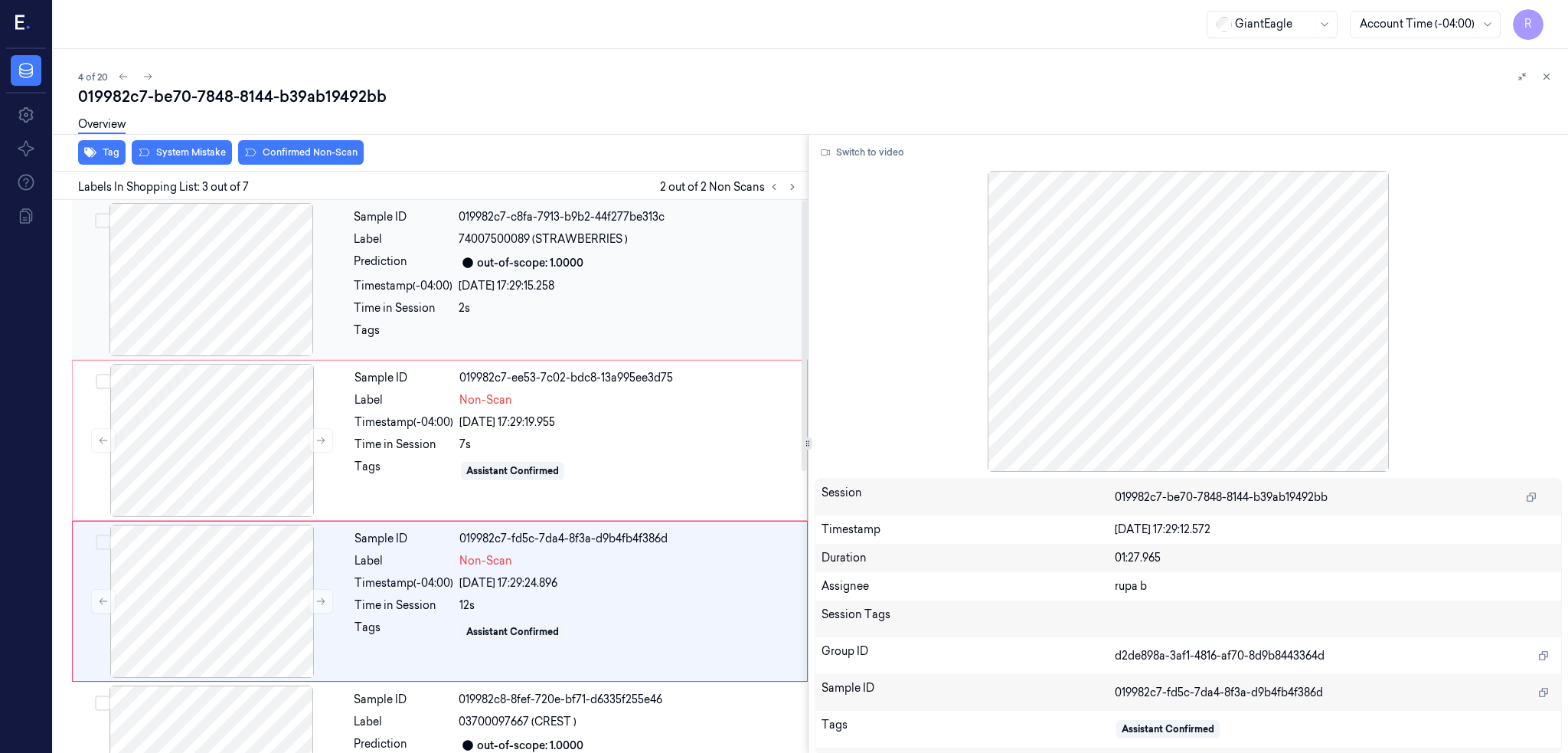
click at [246, 314] on div at bounding box center [211, 279] width 273 height 153
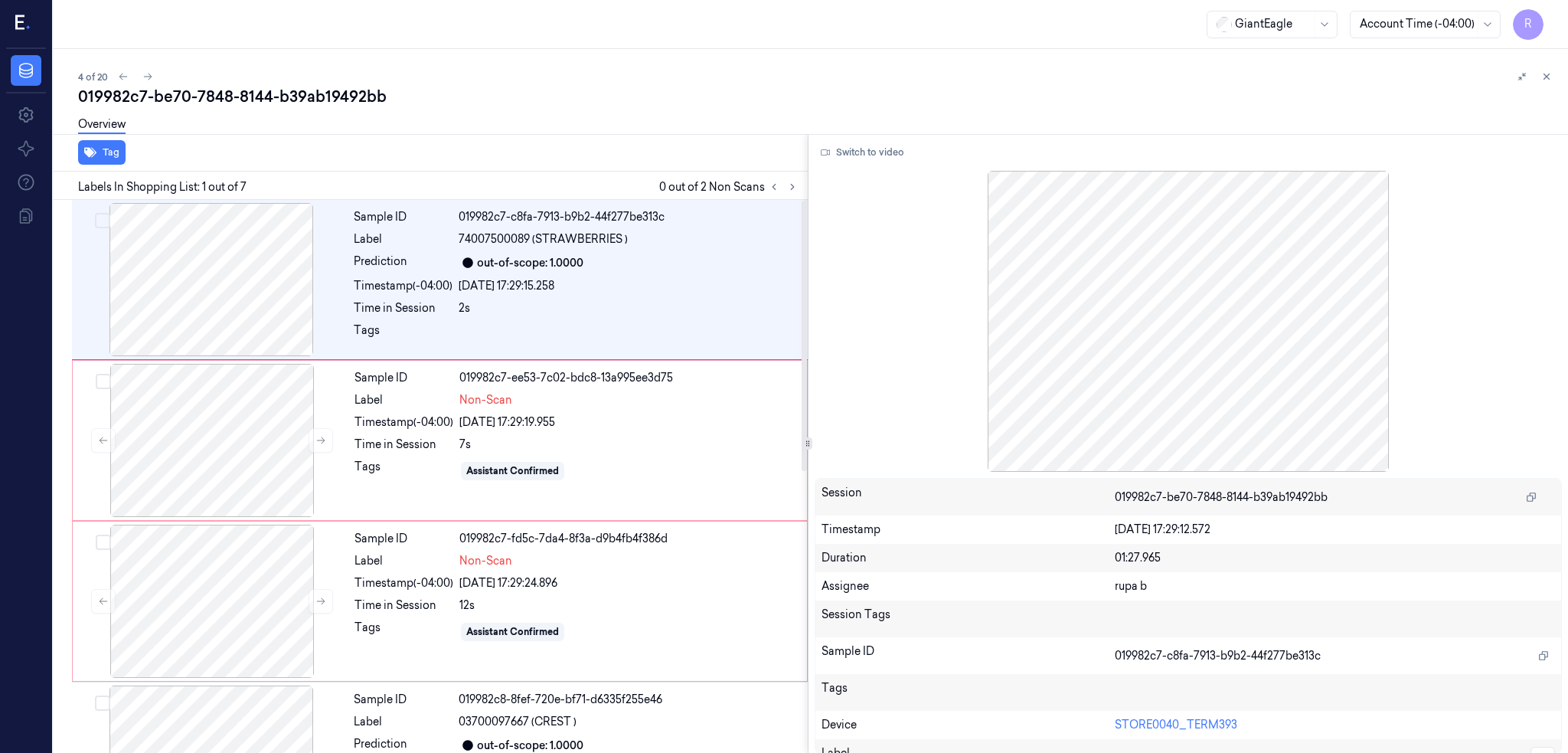
click at [808, 141] on div at bounding box center [808, 444] width 1 height 620
click at [858, 153] on button "Switch to video" at bounding box center [862, 153] width 96 height 25
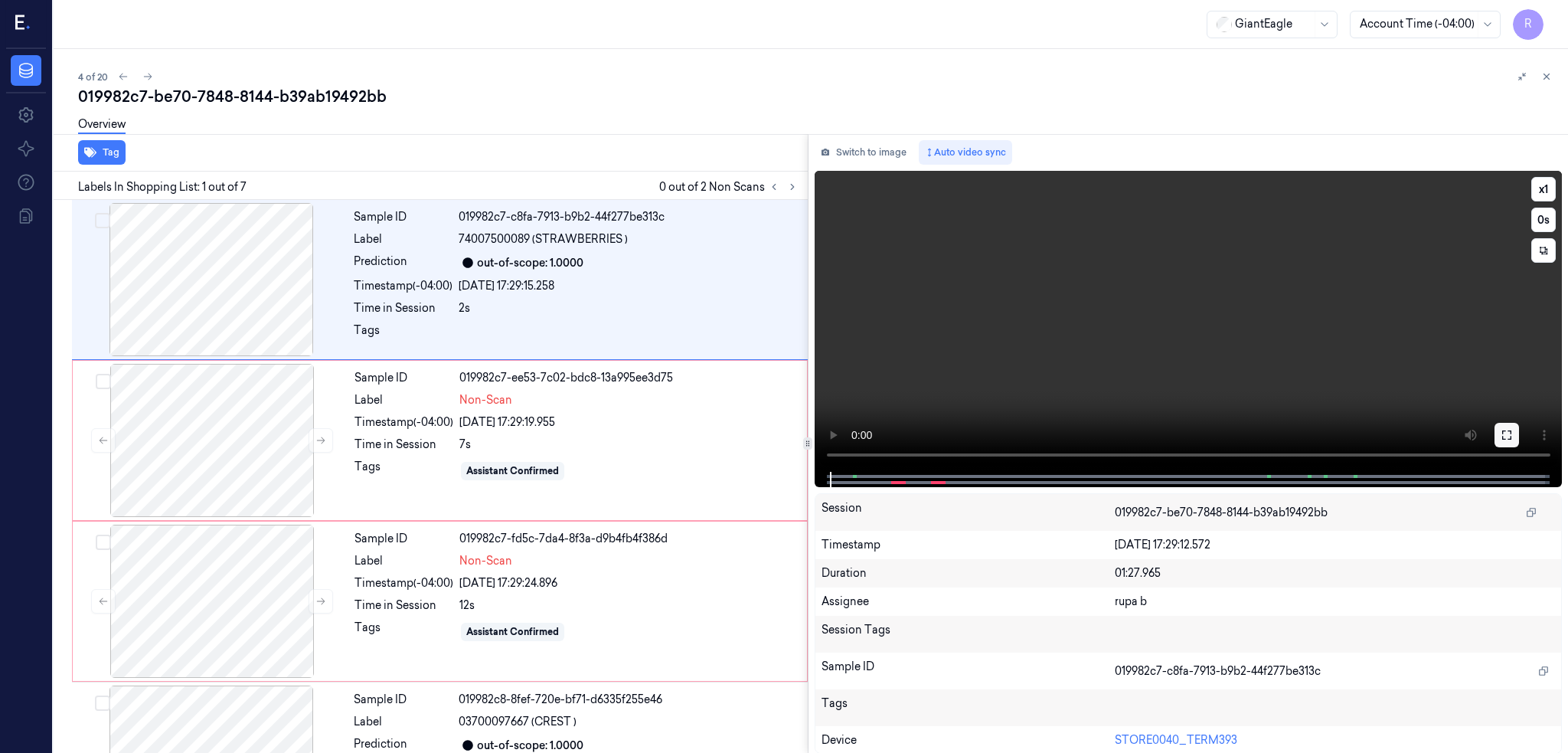
click at [1513, 436] on icon at bounding box center [1506, 434] width 12 height 12
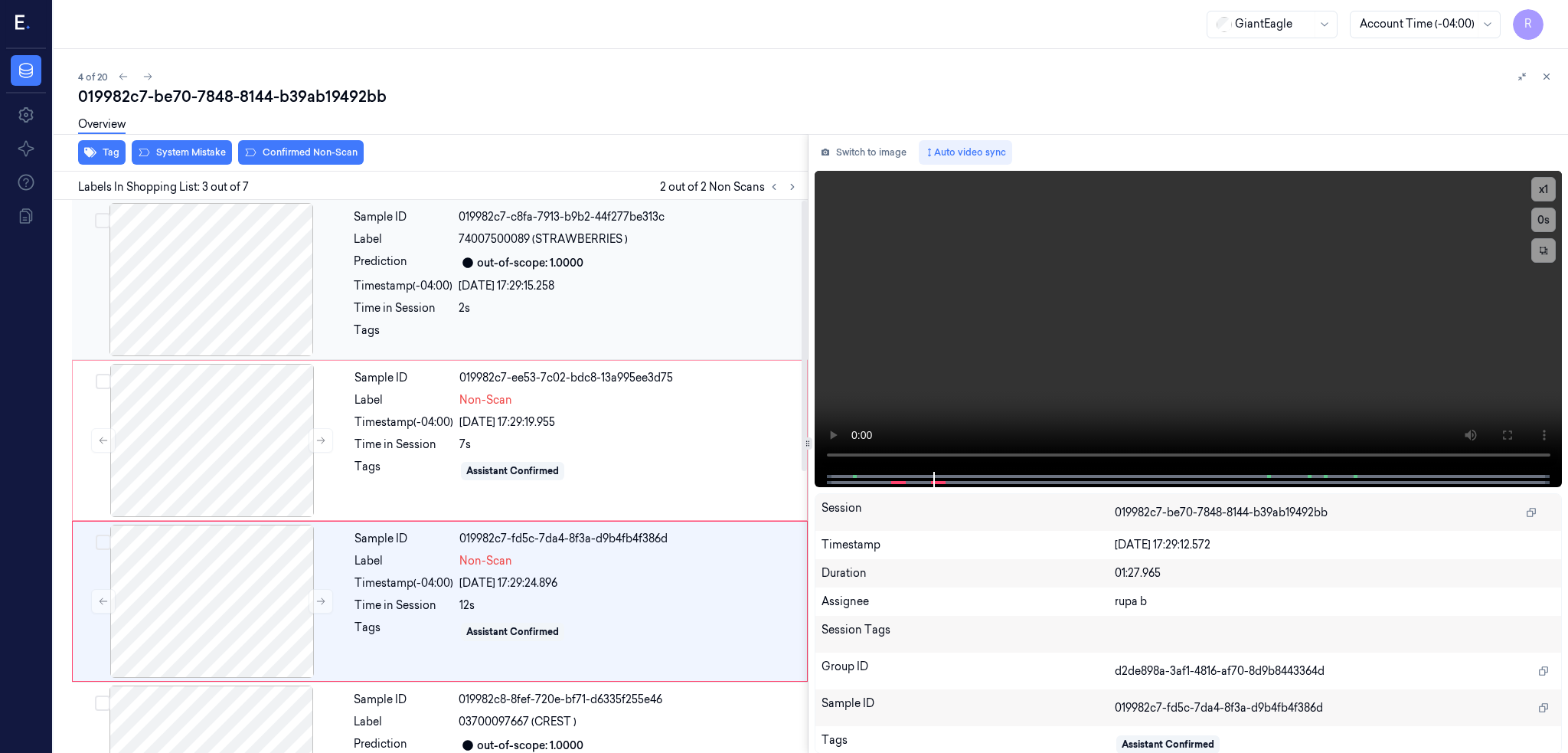
click at [238, 283] on div at bounding box center [211, 279] width 273 height 153
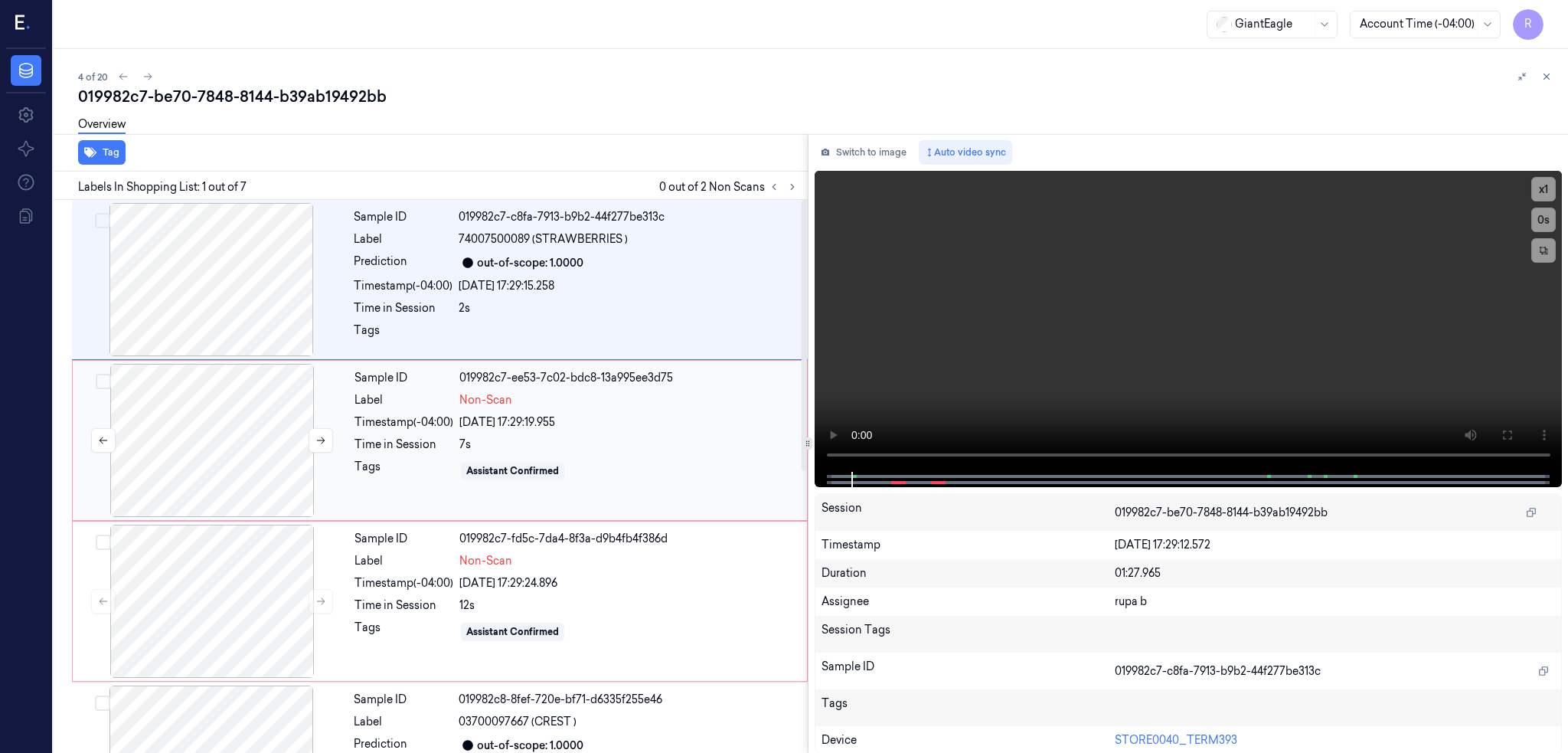
click at [236, 448] on div at bounding box center [212, 440] width 273 height 153
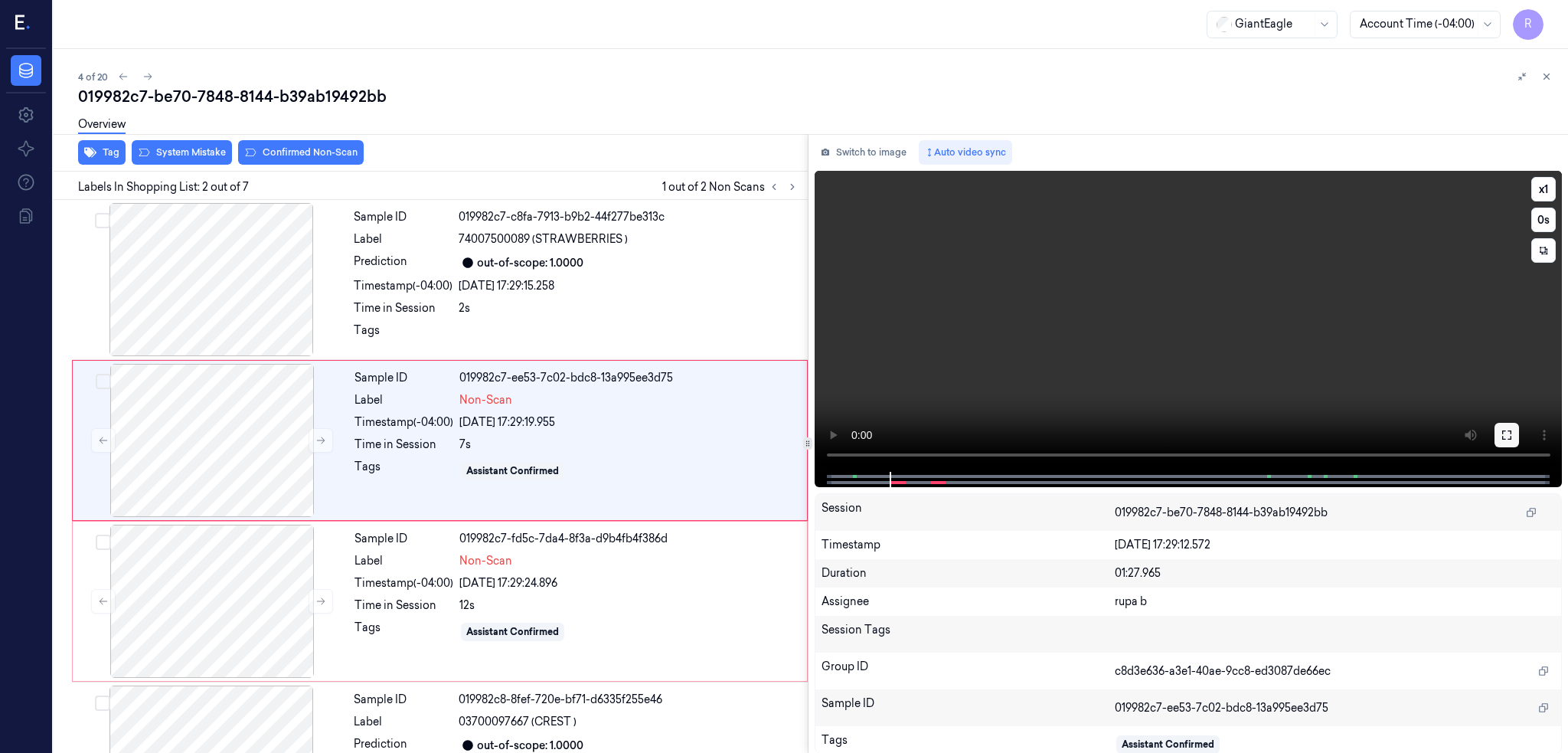
click at [1519, 431] on button at bounding box center [1507, 435] width 25 height 25
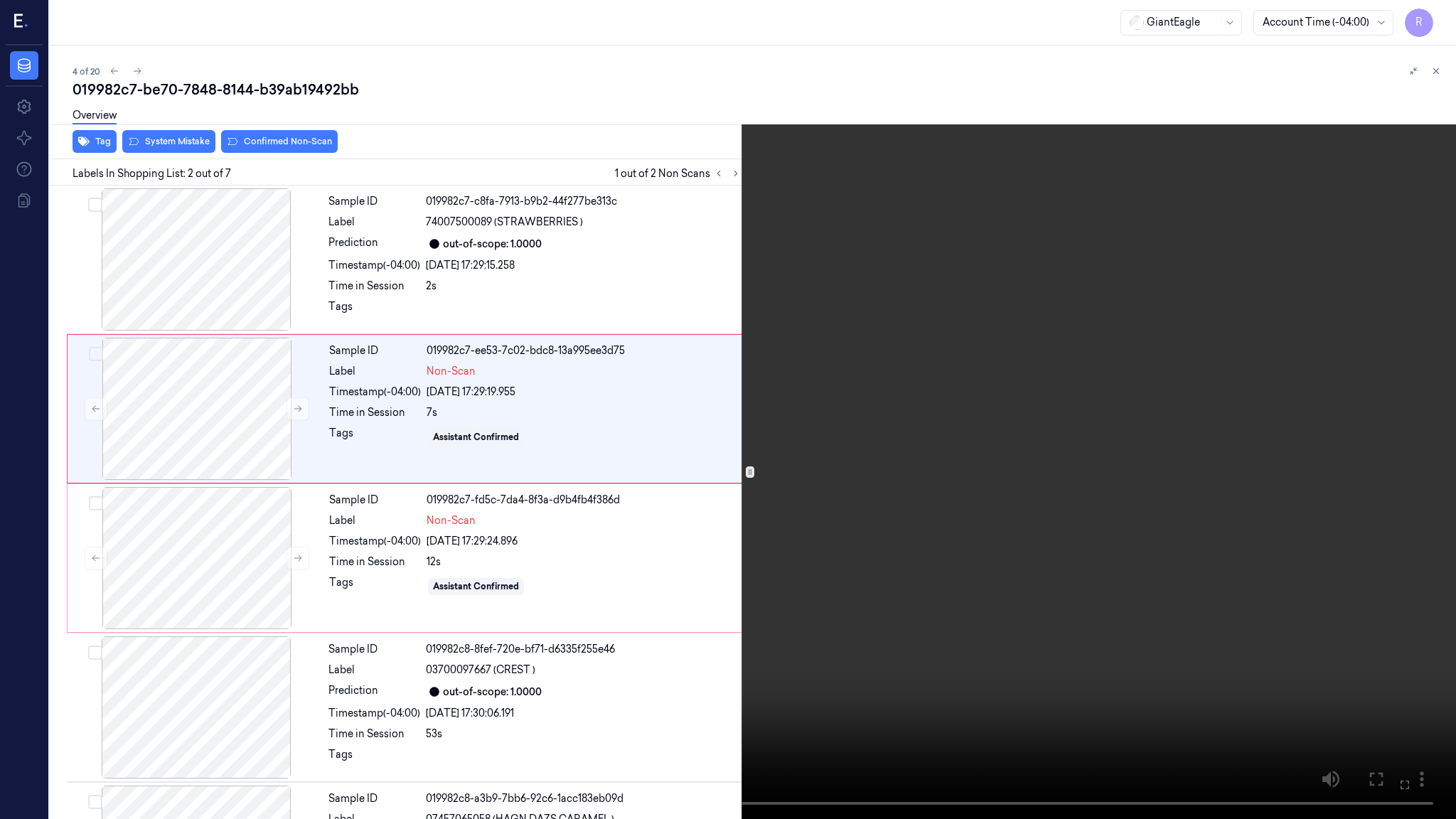
click at [697, 516] on video at bounding box center [728, 409] width 1456 height 819
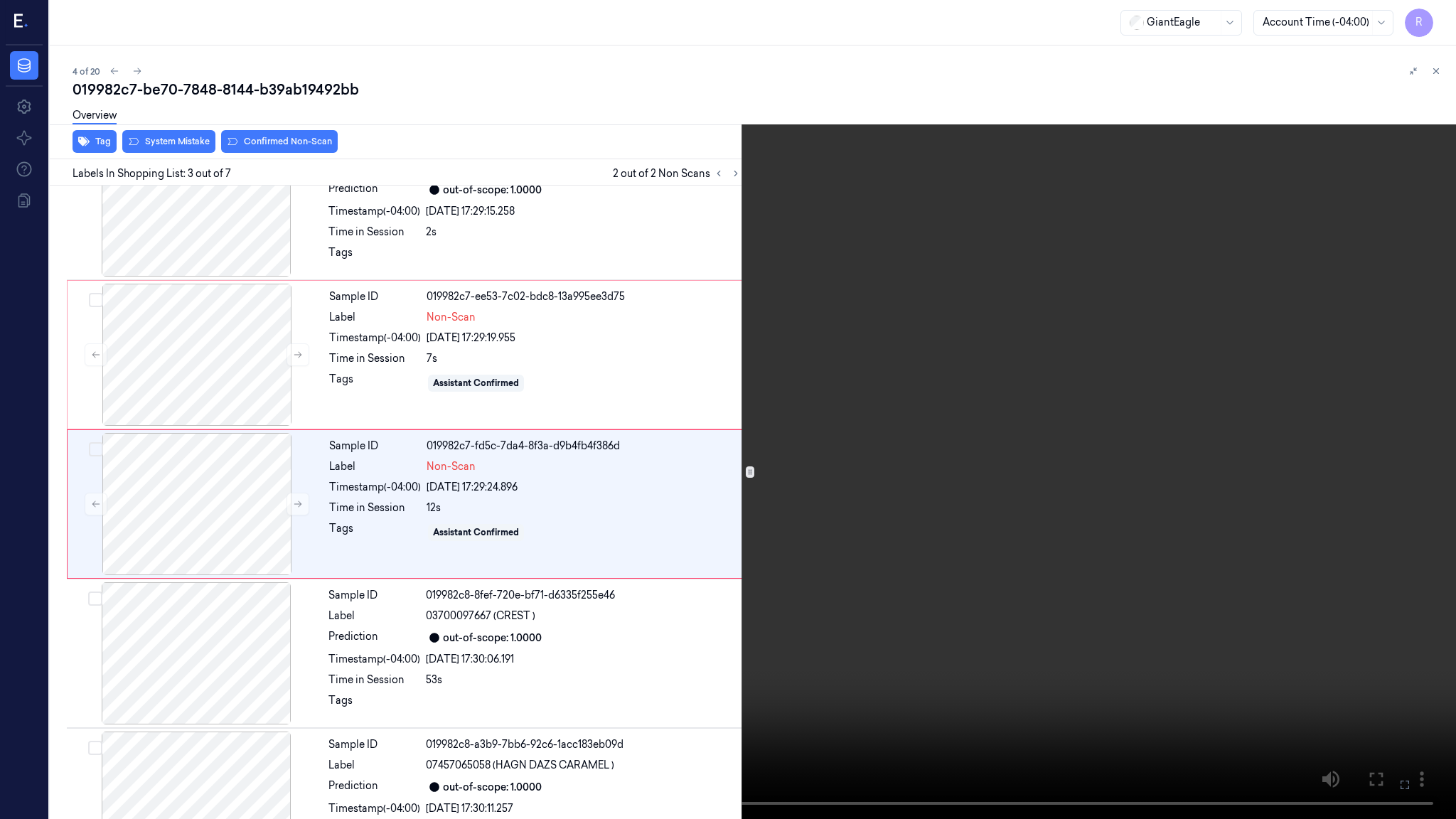
scroll to position [54, 0]
click at [1438, 17] on button "x 1" at bounding box center [1439, 17] width 23 height 23
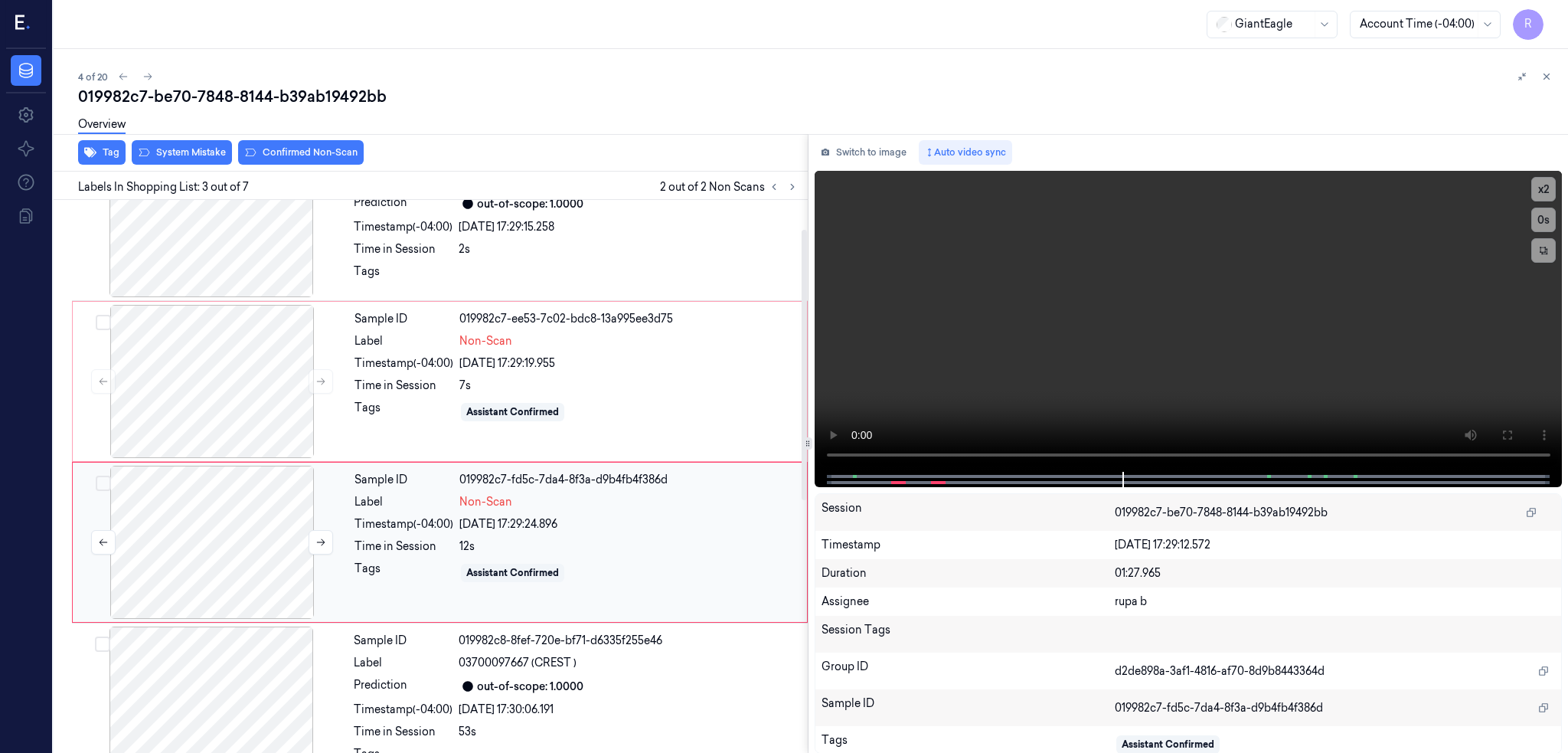
click at [210, 564] on div at bounding box center [212, 542] width 273 height 153
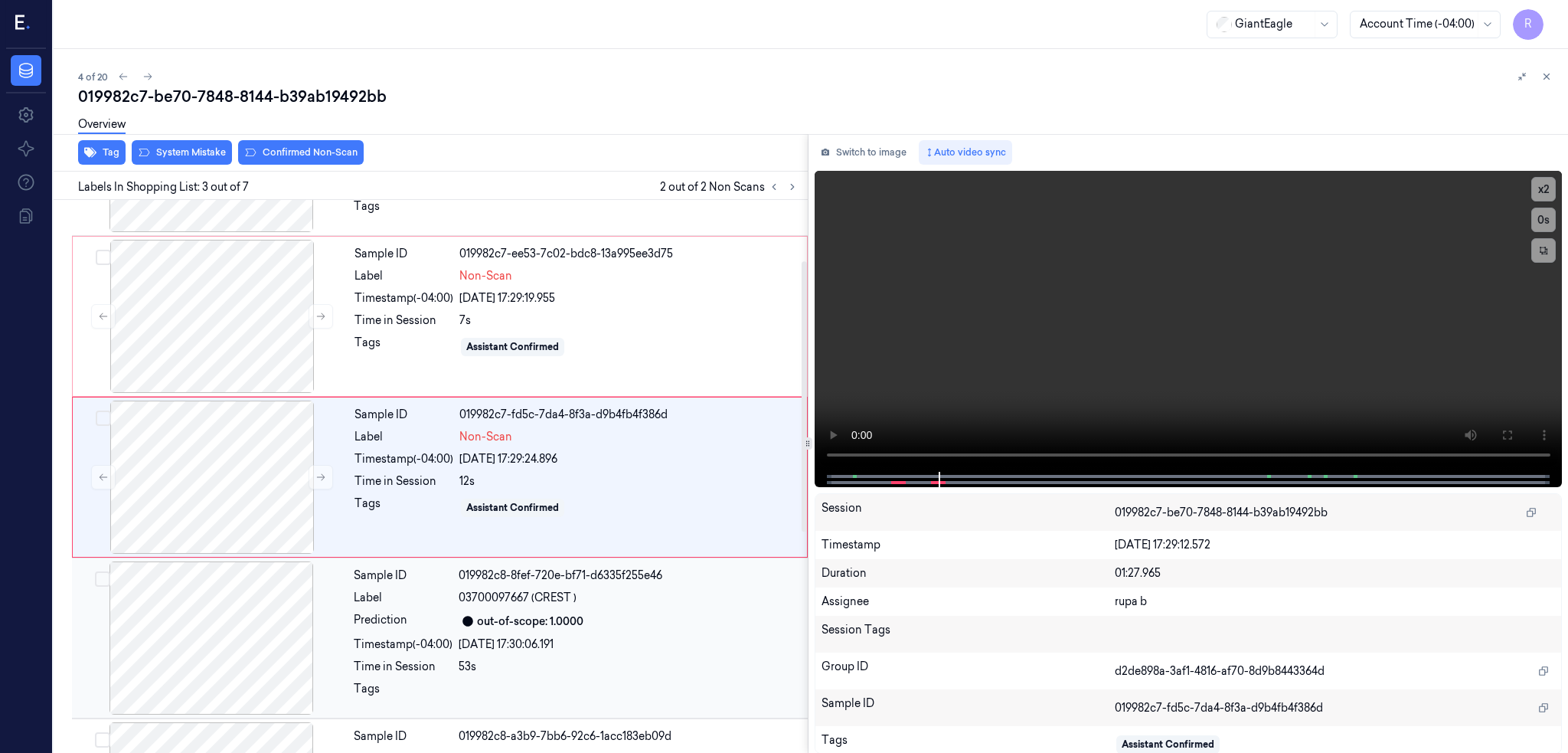
click at [235, 637] on div at bounding box center [211, 637] width 273 height 153
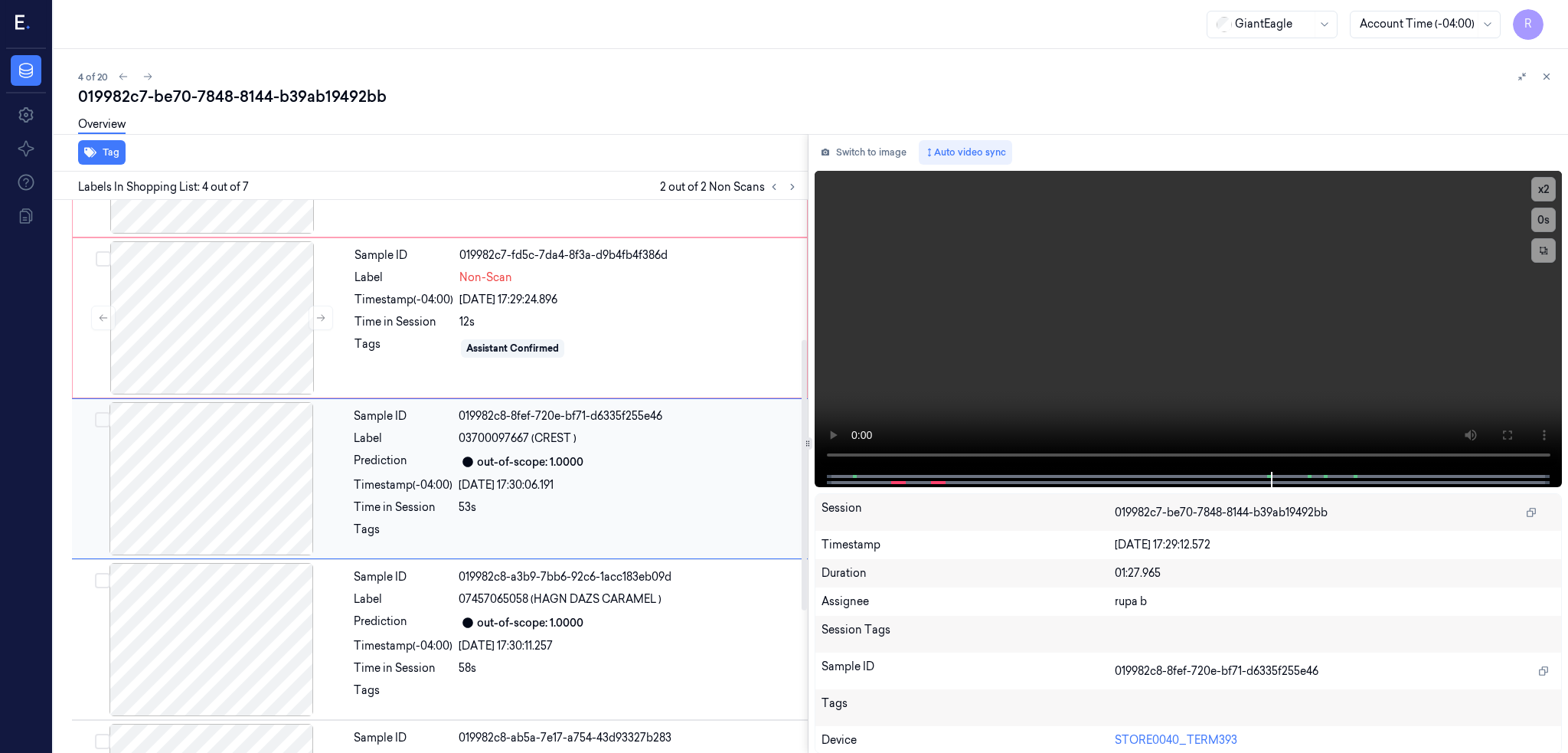
scroll to position [285, 0]
click at [226, 433] on div at bounding box center [211, 477] width 273 height 153
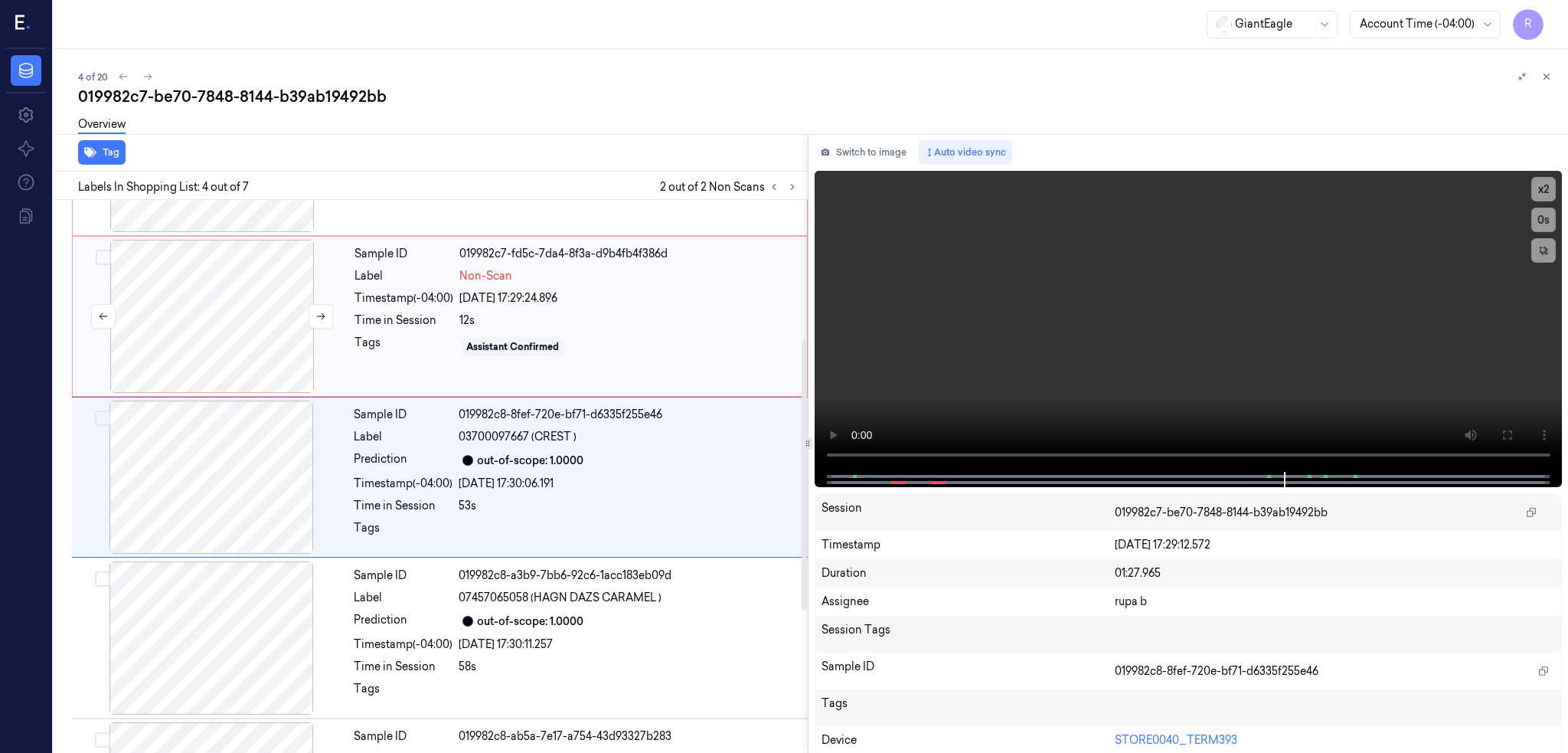
click at [221, 307] on div at bounding box center [212, 316] width 273 height 153
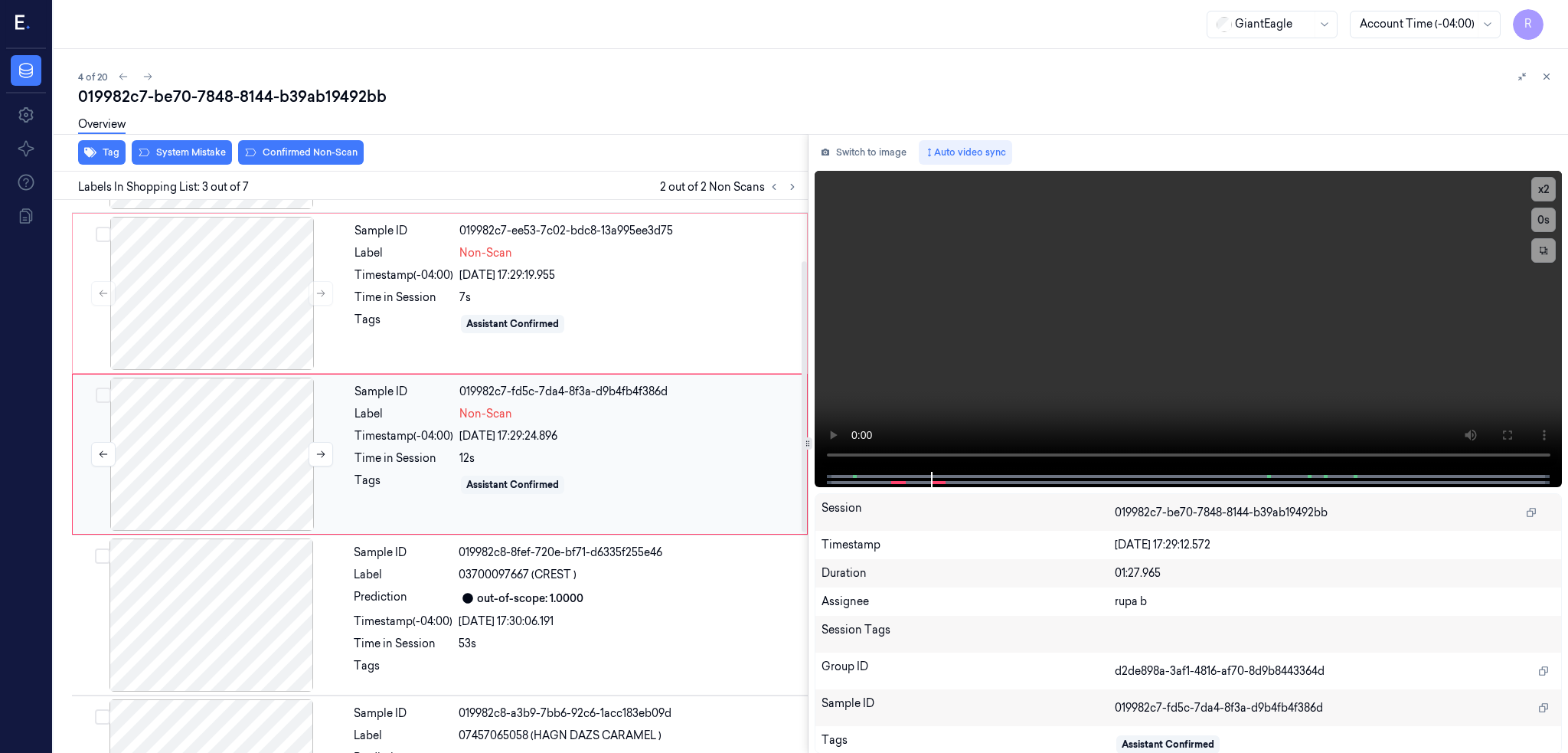
scroll to position [124, 0]
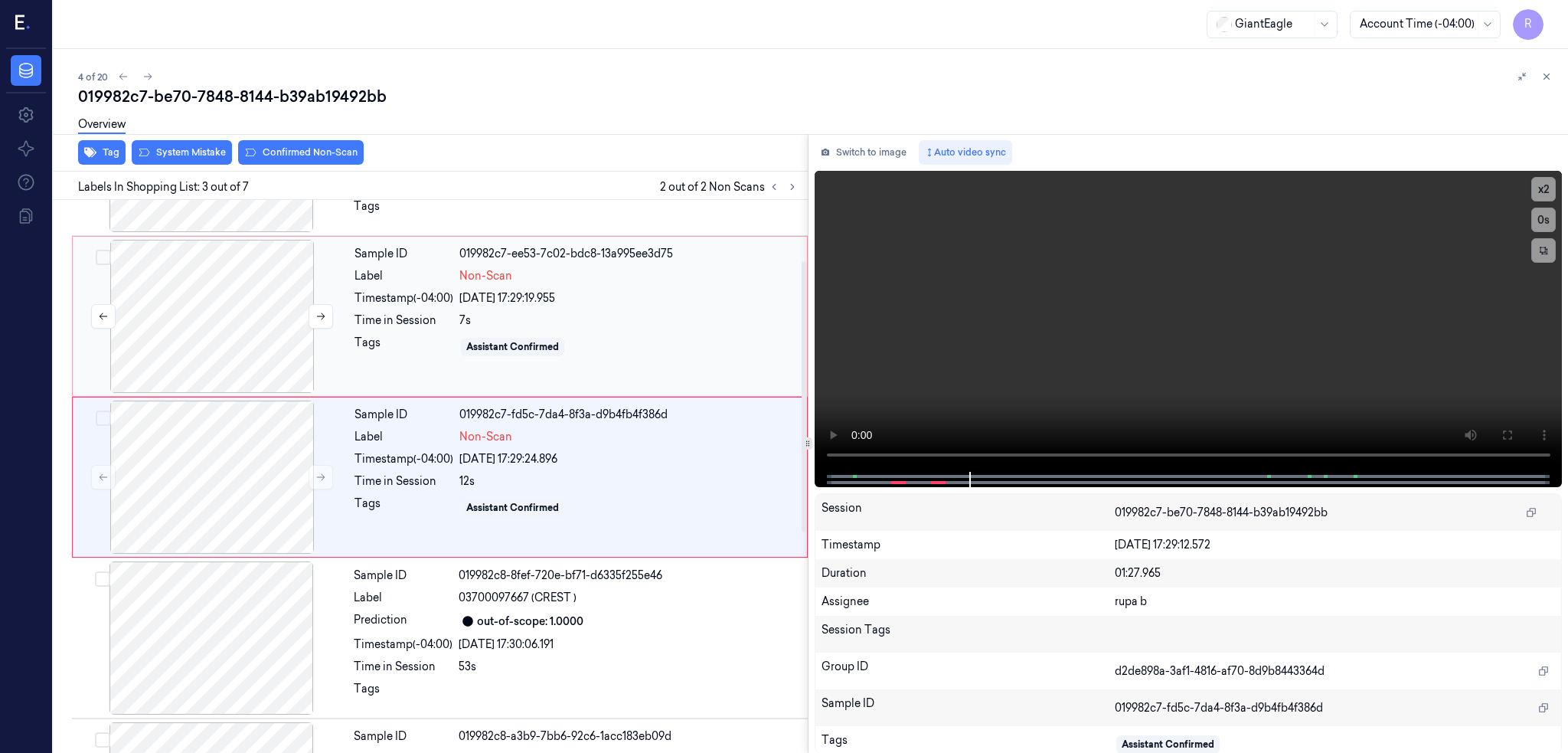
click at [238, 330] on div at bounding box center [212, 316] width 273 height 153
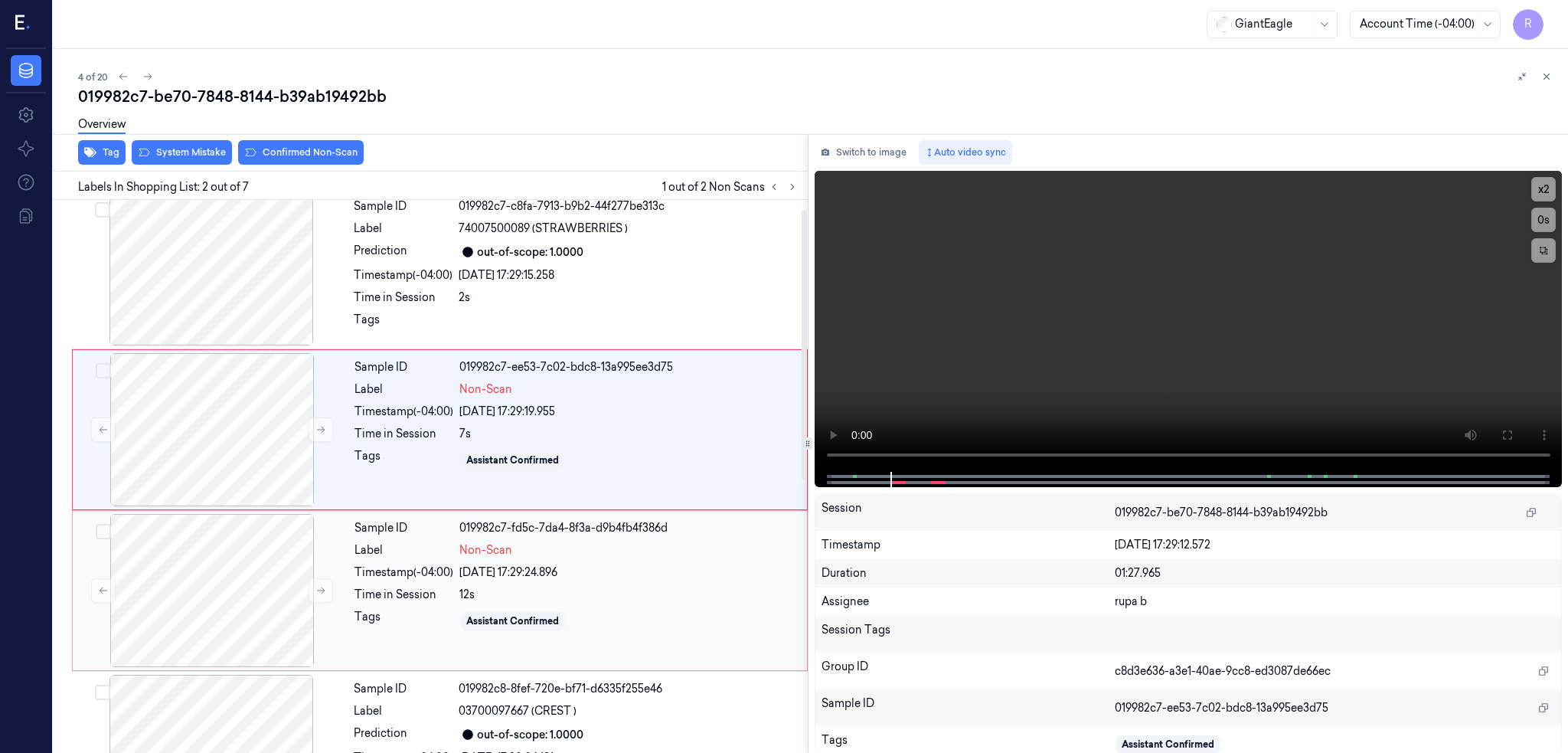
scroll to position [0, 0]
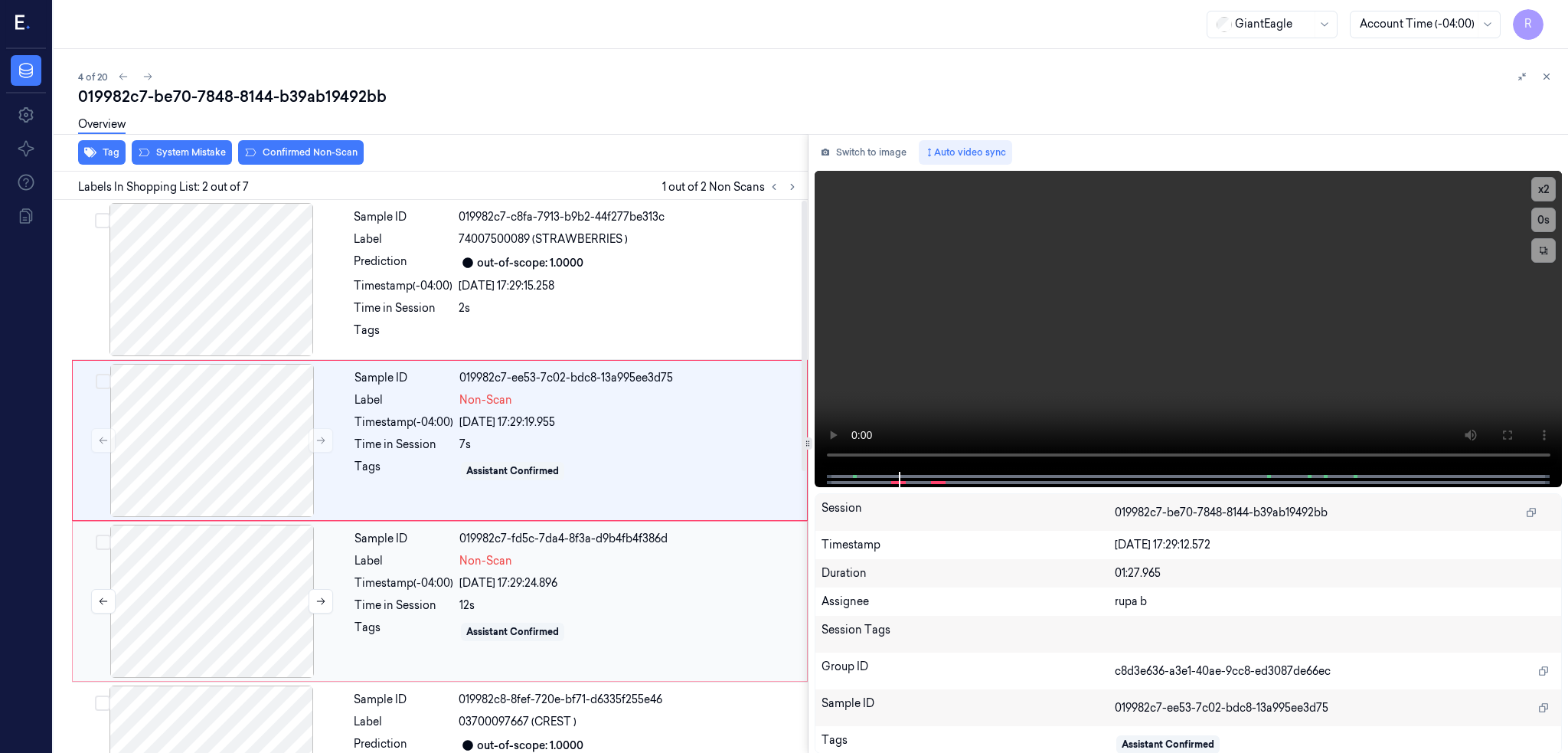
click at [223, 592] on div at bounding box center [212, 600] width 273 height 153
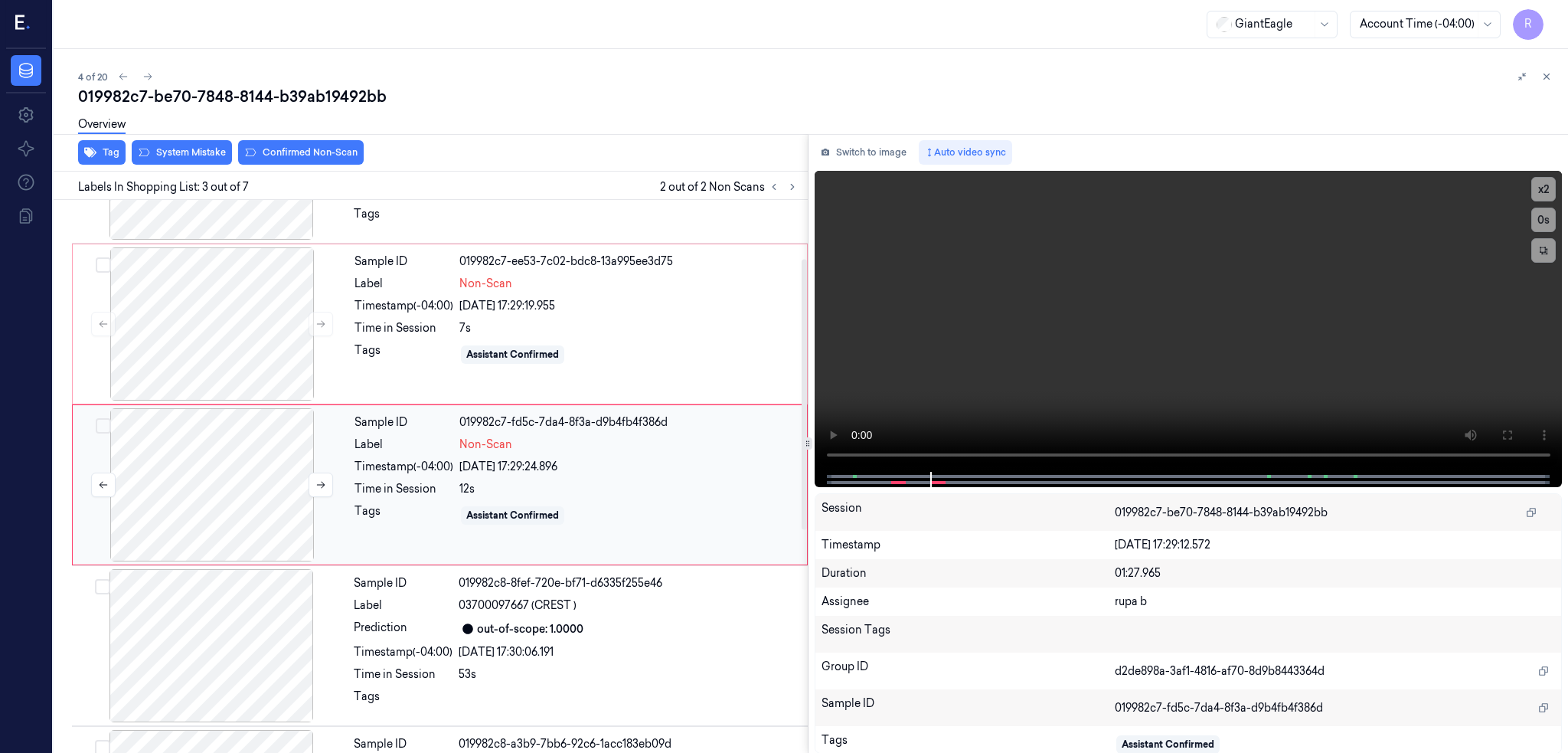
scroll to position [124, 0]
